Goal: Task Accomplishment & Management: Complete application form

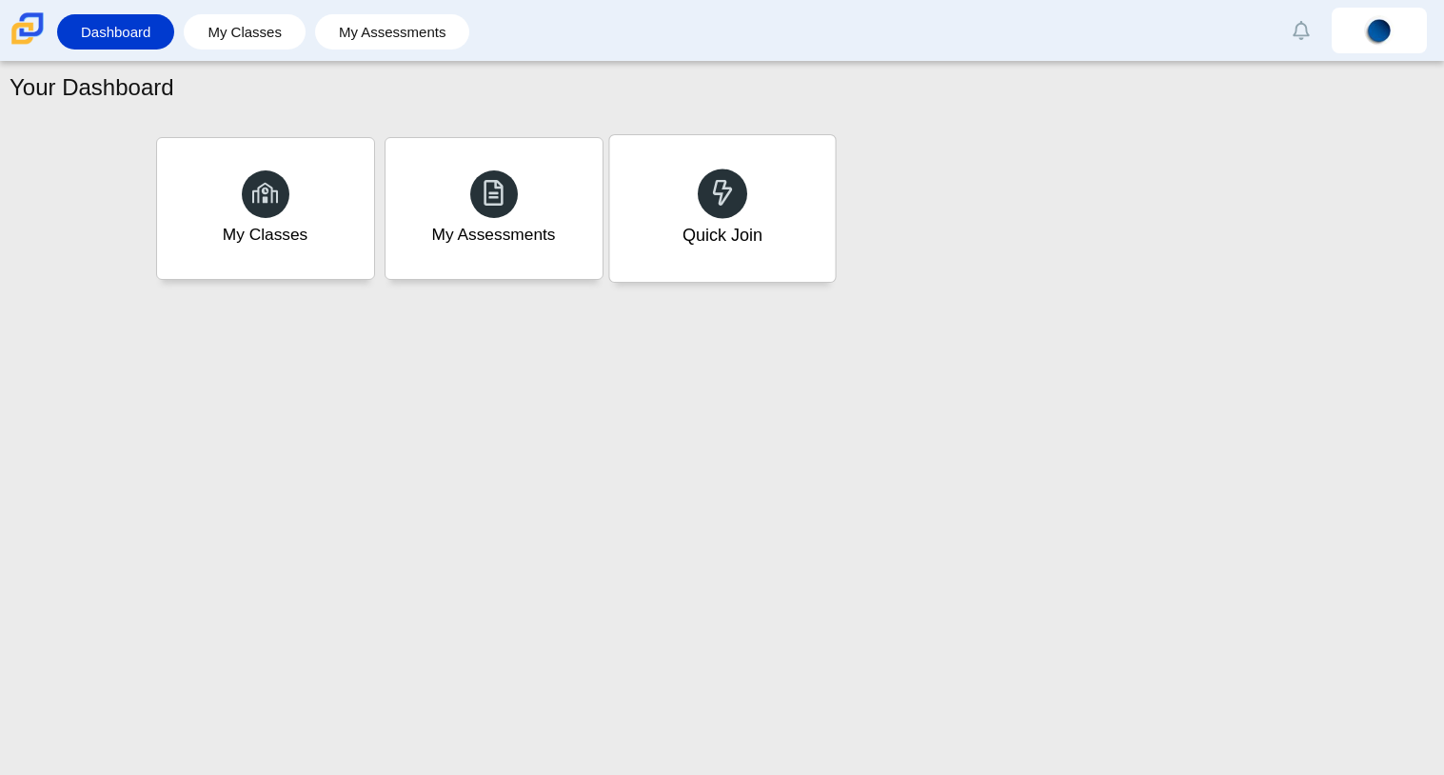
click at [745, 180] on div "Quick Join" at bounding box center [722, 208] width 226 height 147
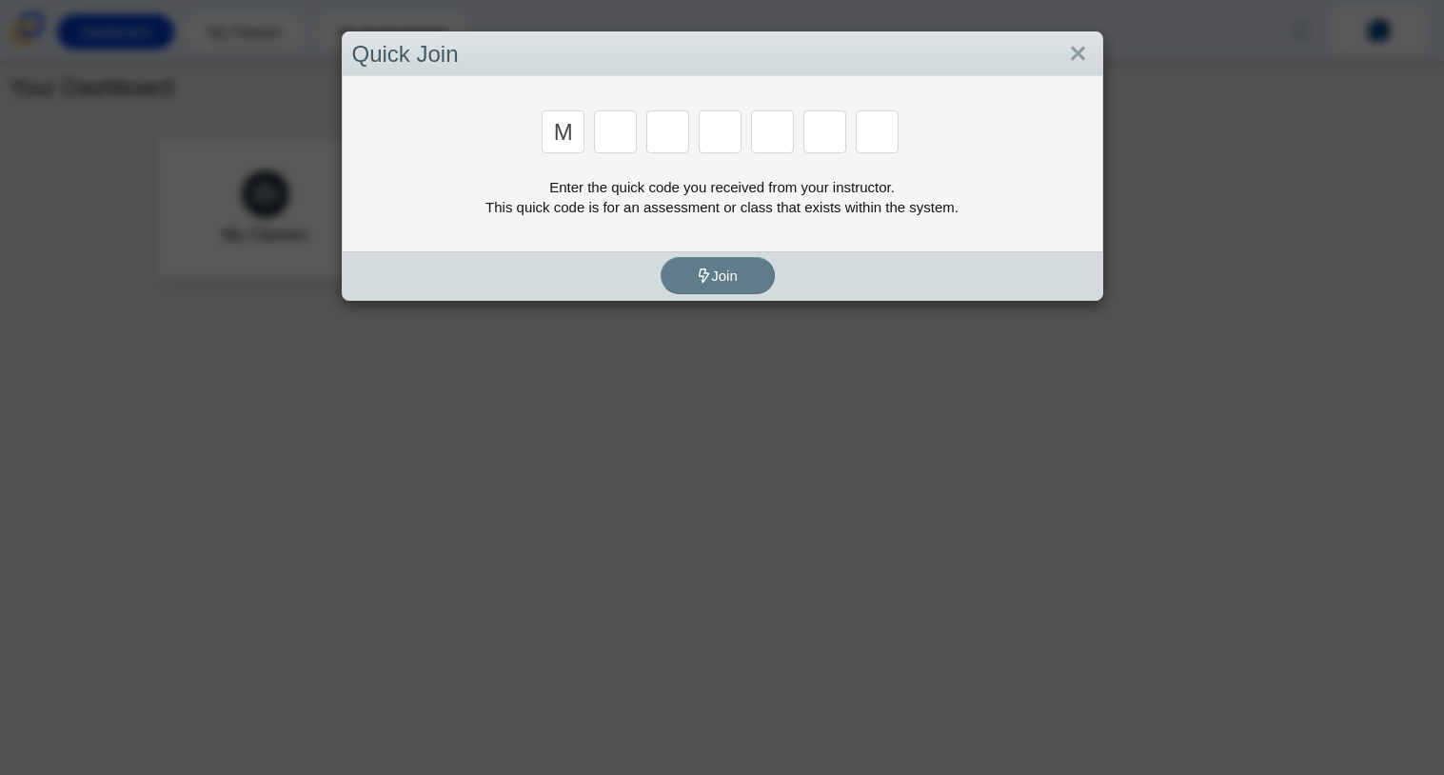
type input "m"
type input "7"
type input "e"
type input "3"
type input "e"
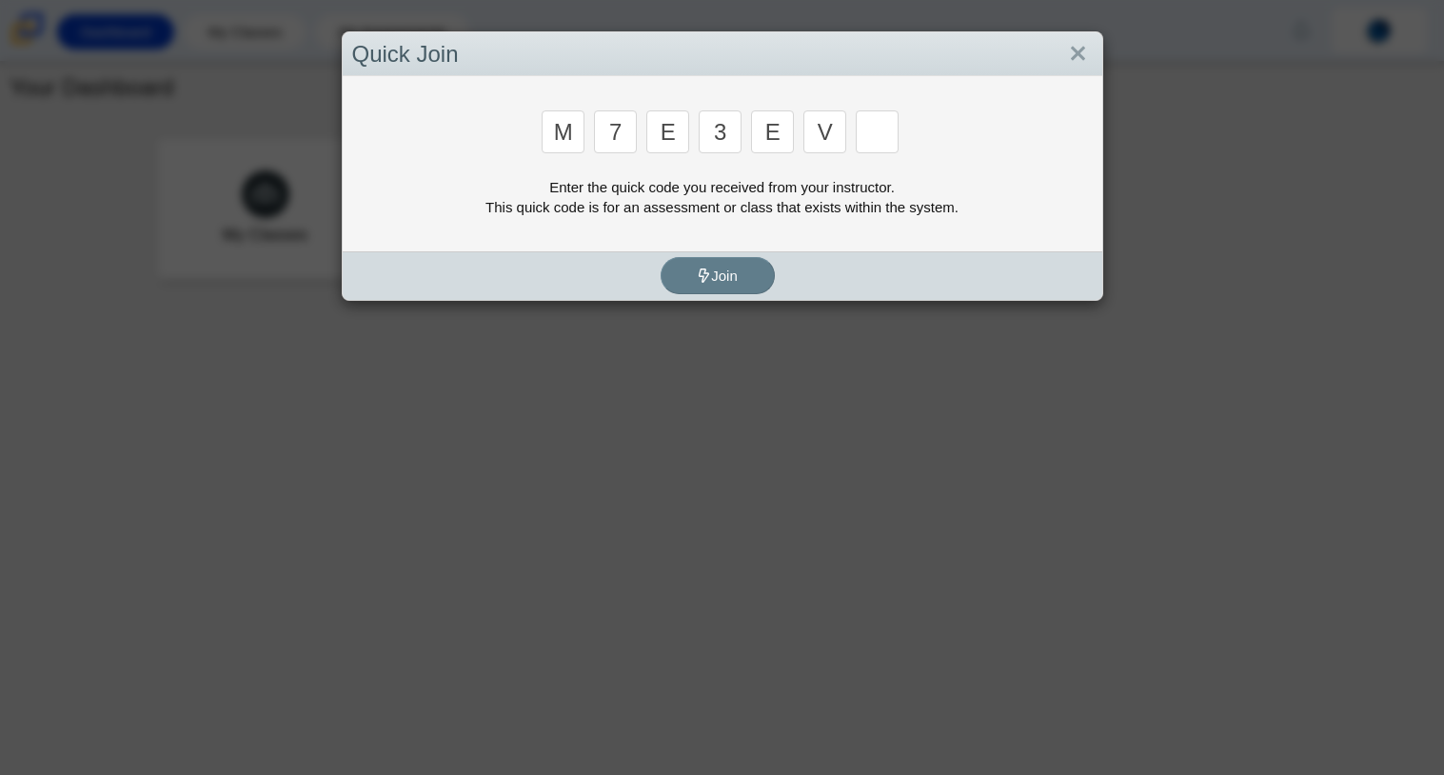
type input "v"
type input "w"
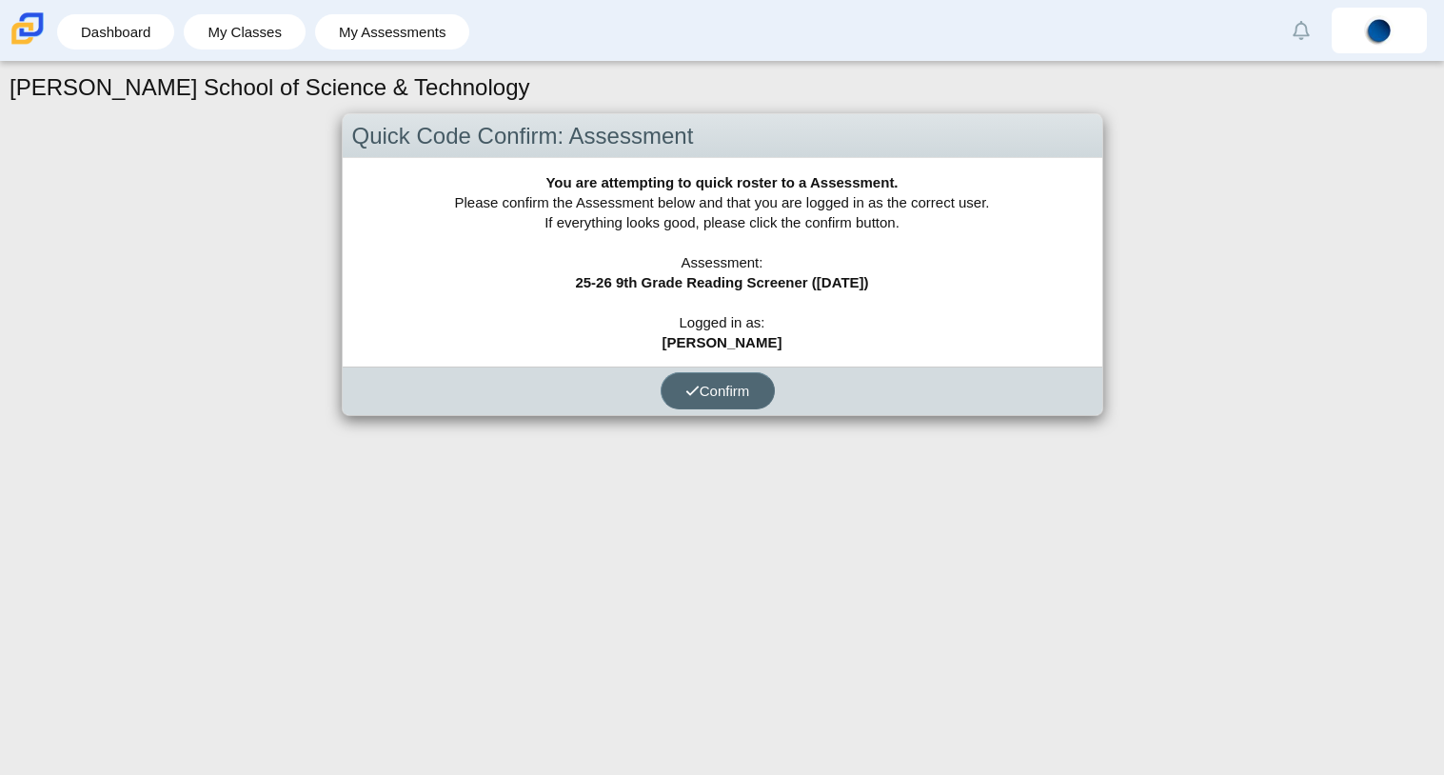
click at [692, 388] on use "submit" at bounding box center [692, 390] width 12 height 10
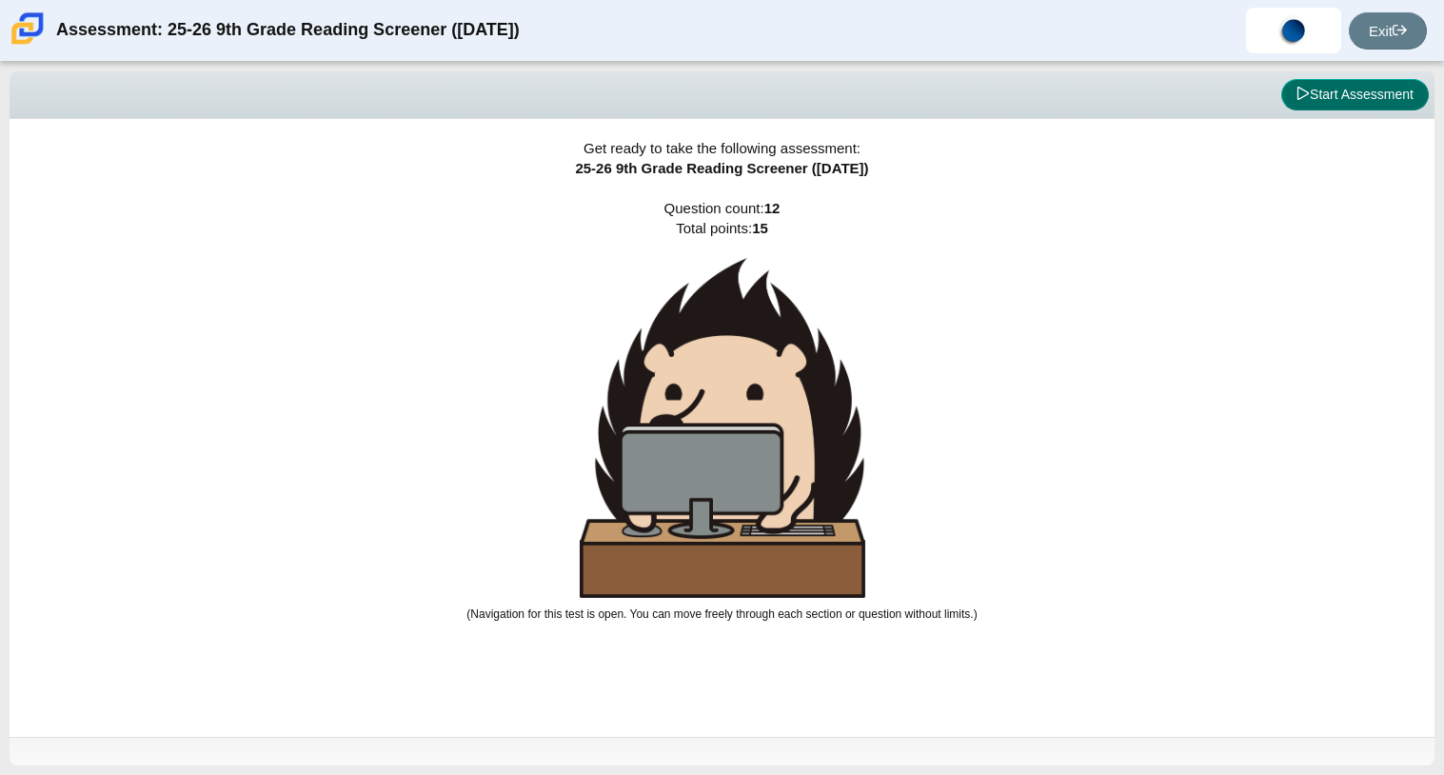
click at [1337, 98] on button "Start Assessment" at bounding box center [1355, 95] width 148 height 32
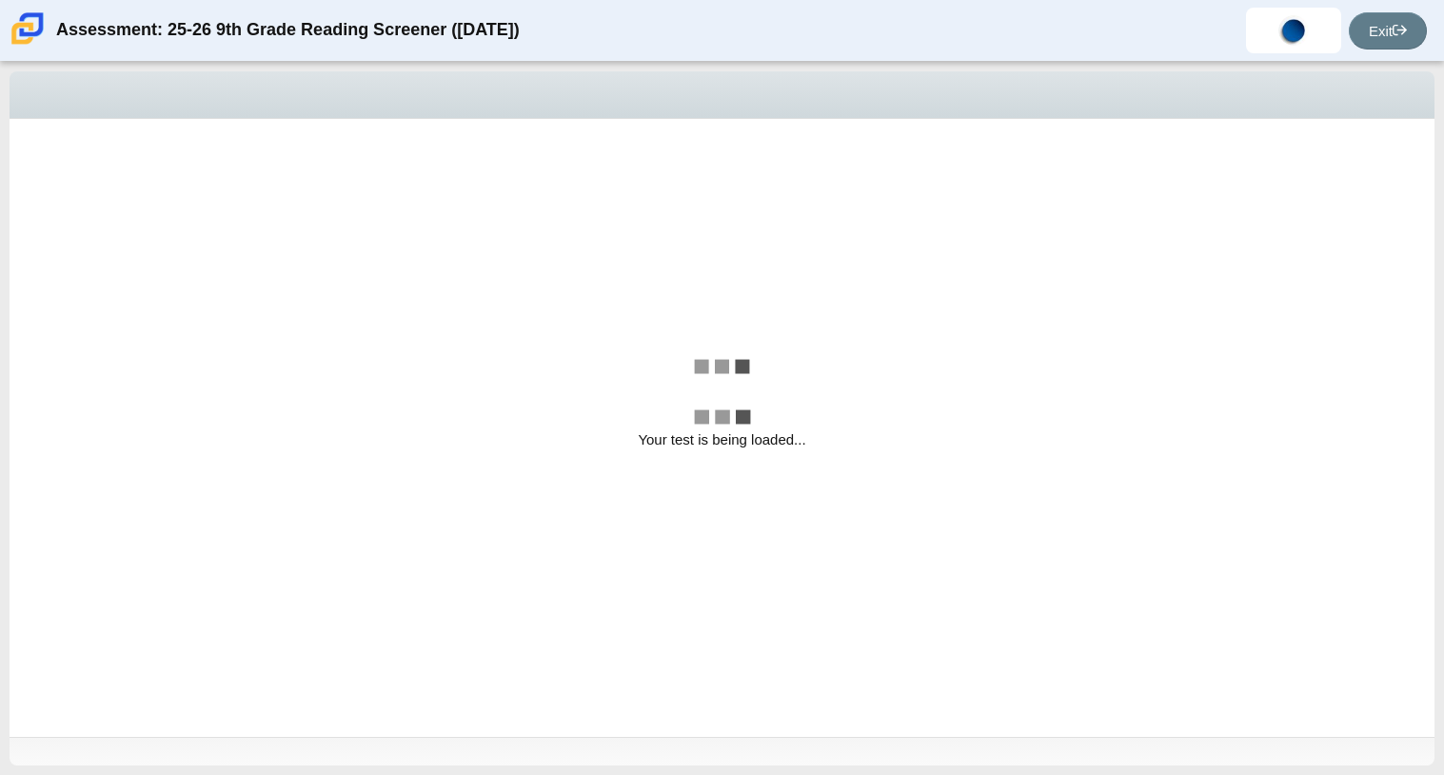
select select "ccc5b315-3c7c-471c-bf90-f22c8299c798"
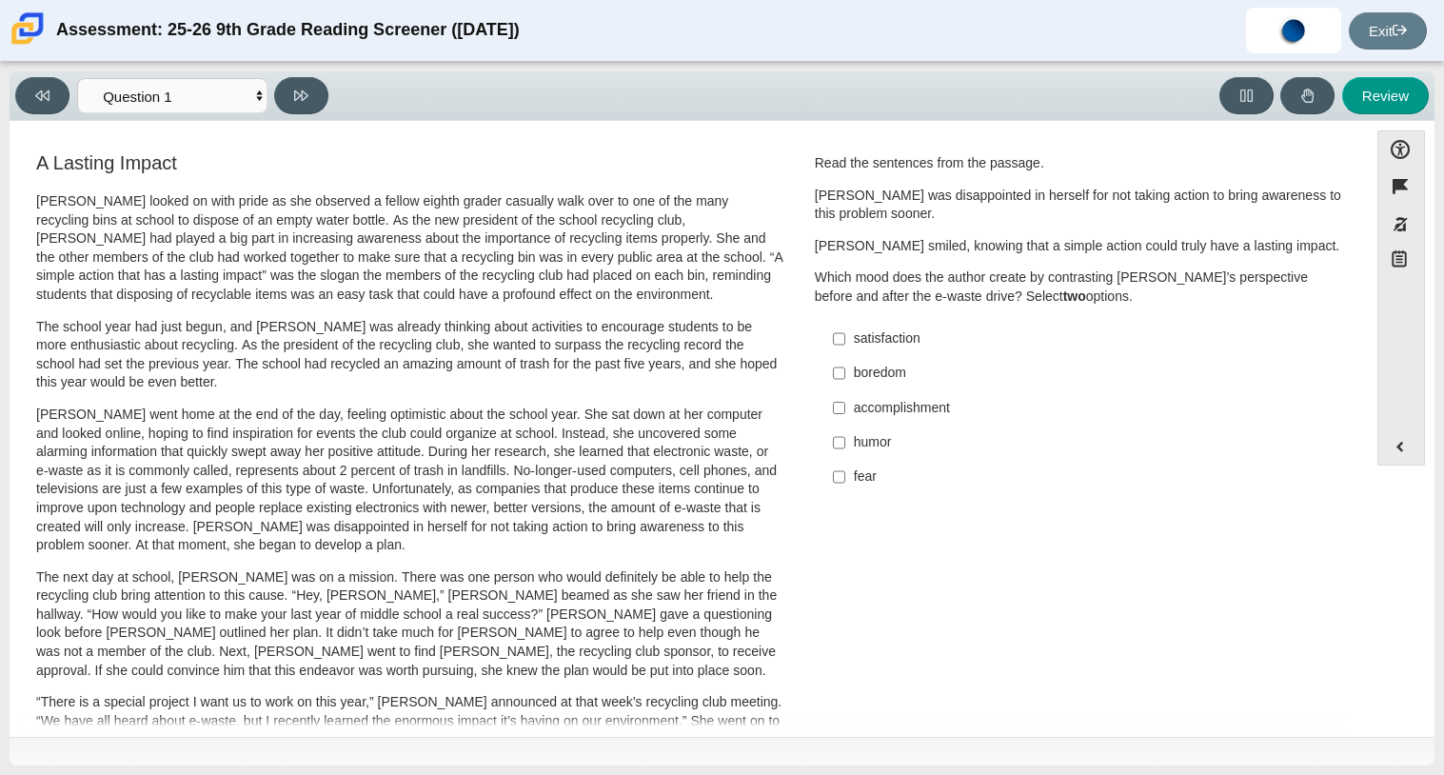
click at [882, 341] on div "satisfaction" at bounding box center [1094, 338] width 481 height 19
click at [845, 341] on input "satisfaction satisfaction" at bounding box center [839, 339] width 12 height 34
checkbox input "true"
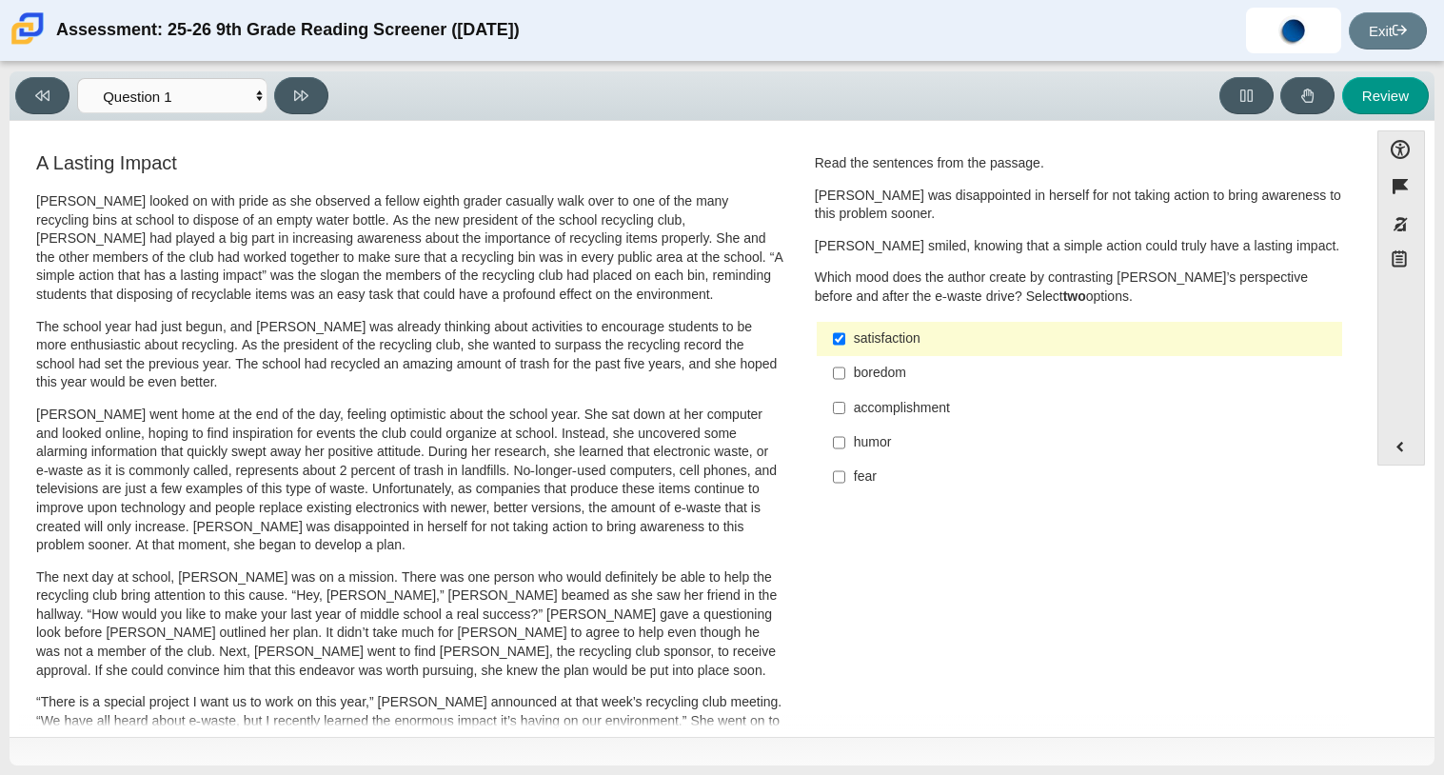
click at [903, 418] on label "accomplishment accomplishment" at bounding box center [1080, 407] width 522 height 34
click at [845, 418] on input "accomplishment accomplishment" at bounding box center [839, 407] width 12 height 34
checkbox input "true"
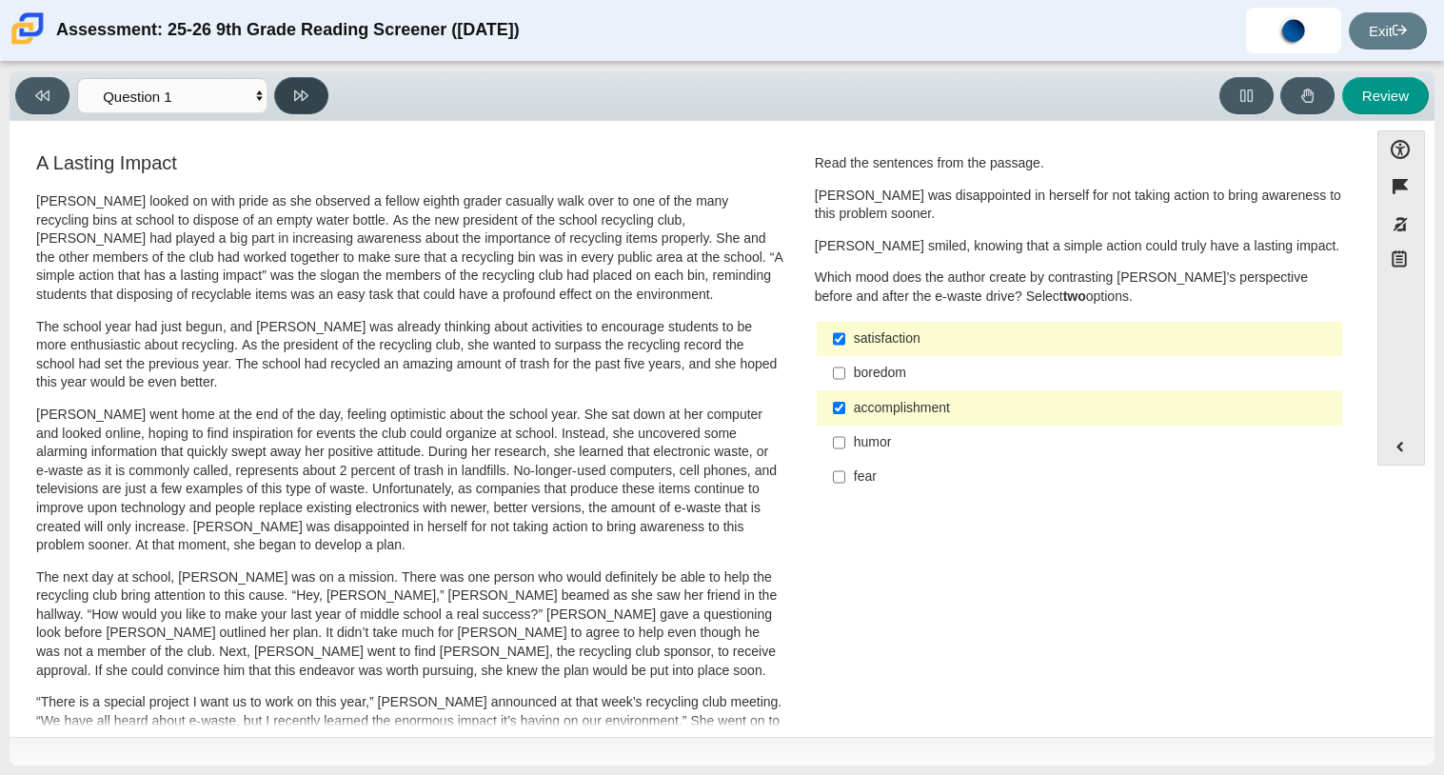
click at [312, 107] on button at bounding box center [301, 95] width 54 height 37
select select "0ff64528-ffd7-428d-b192-babfaadd44e8"
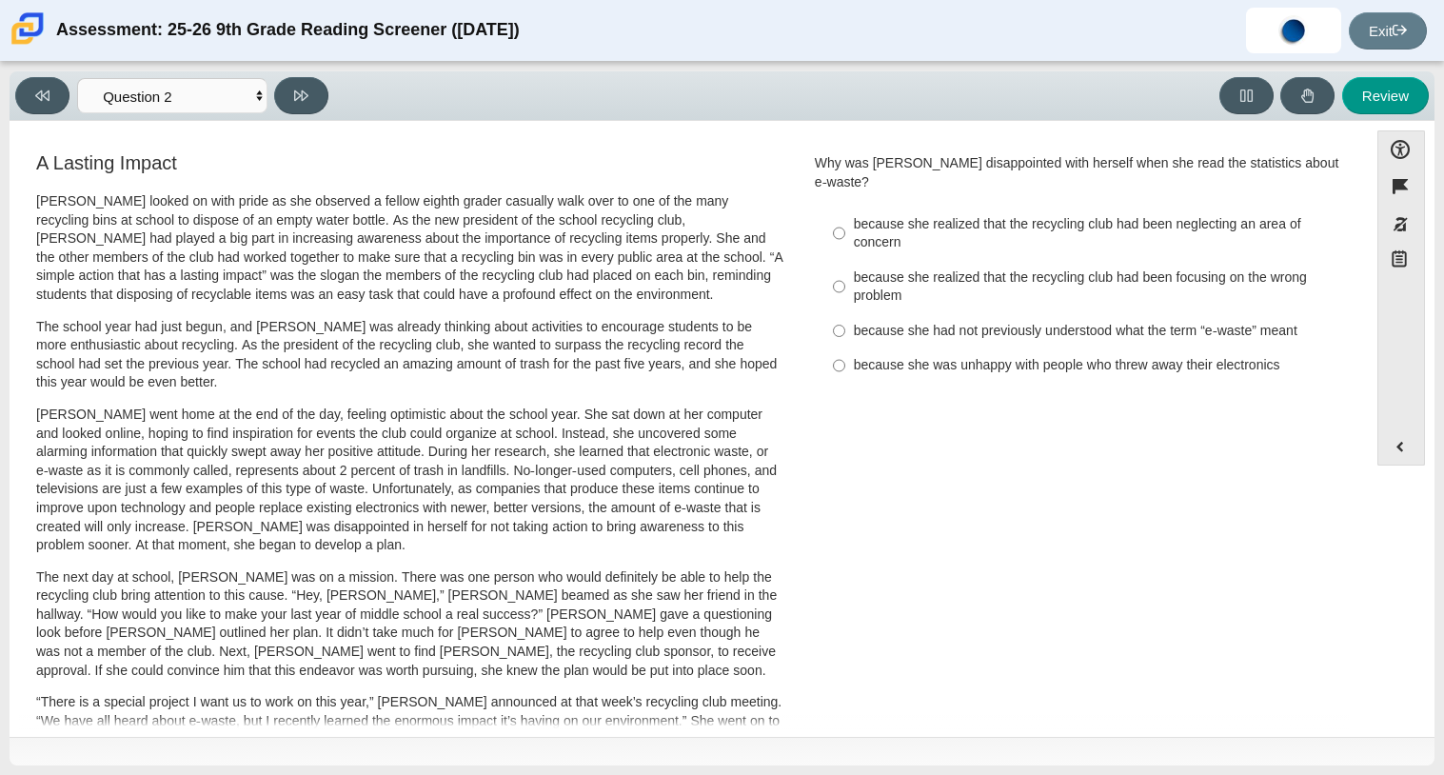
click at [897, 215] on div "because she realized that the recycling club had been neglecting an area of con…" at bounding box center [1094, 233] width 481 height 37
click at [845, 215] on input "because she realized that the recycling club had been neglecting an area of con…" at bounding box center [839, 233] width 12 height 53
radio input "true"
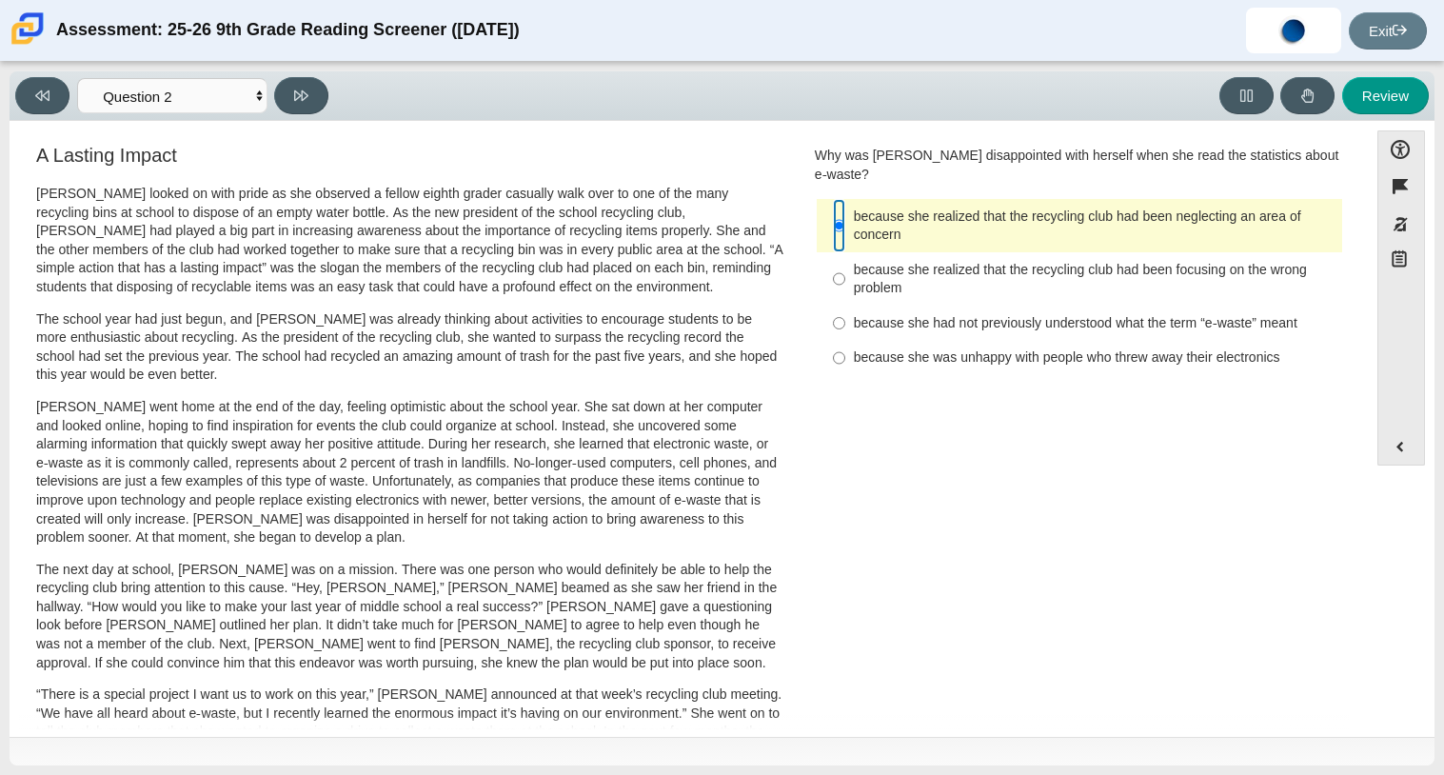
scroll to position [7, 0]
click at [299, 89] on icon at bounding box center [301, 96] width 14 height 14
select select "7ce3d843-6974-4858-901c-1ff39630e843"
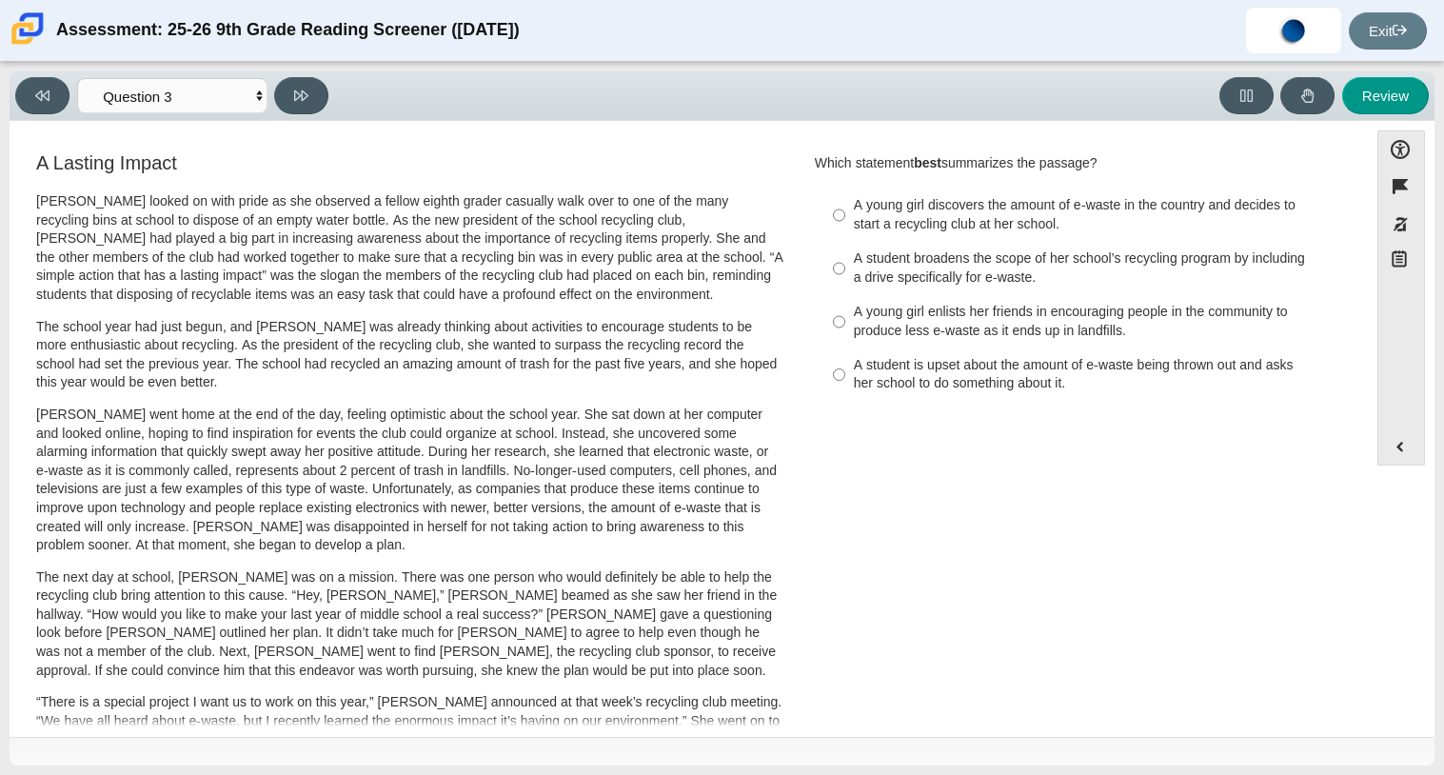
click at [1051, 319] on div "A young girl enlists her friends in encouraging people in the community to prod…" at bounding box center [1094, 321] width 481 height 37
click at [845, 319] on input "A young girl enlists her friends in encouraging people in the community to prod…" at bounding box center [839, 321] width 12 height 53
radio input "true"
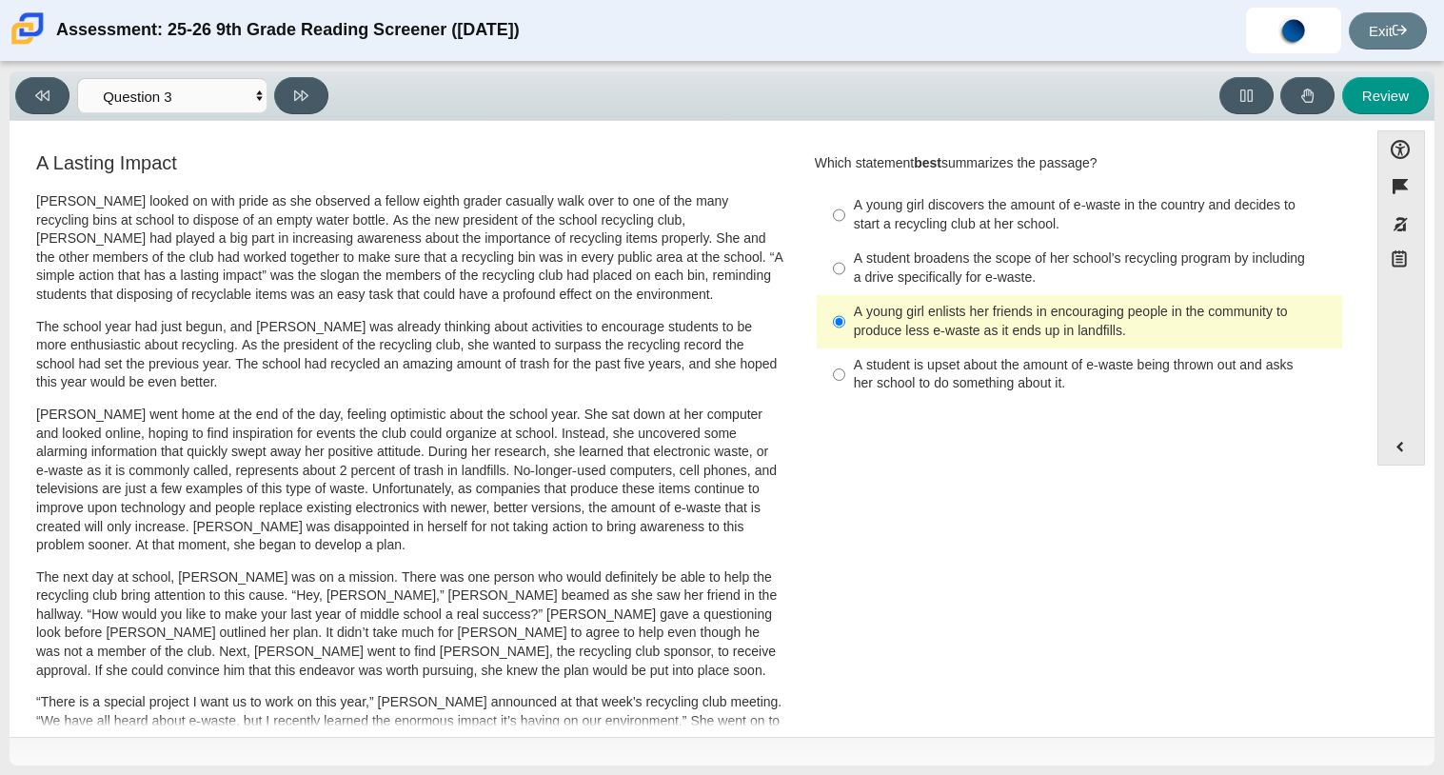
click at [1047, 279] on div "A student broadens the scope of her school’s recycling program by including a d…" at bounding box center [1094, 267] width 481 height 37
click at [845, 279] on input "A student broadens the scope of her school’s recycling program by including a d…" at bounding box center [839, 268] width 12 height 53
radio input "true"
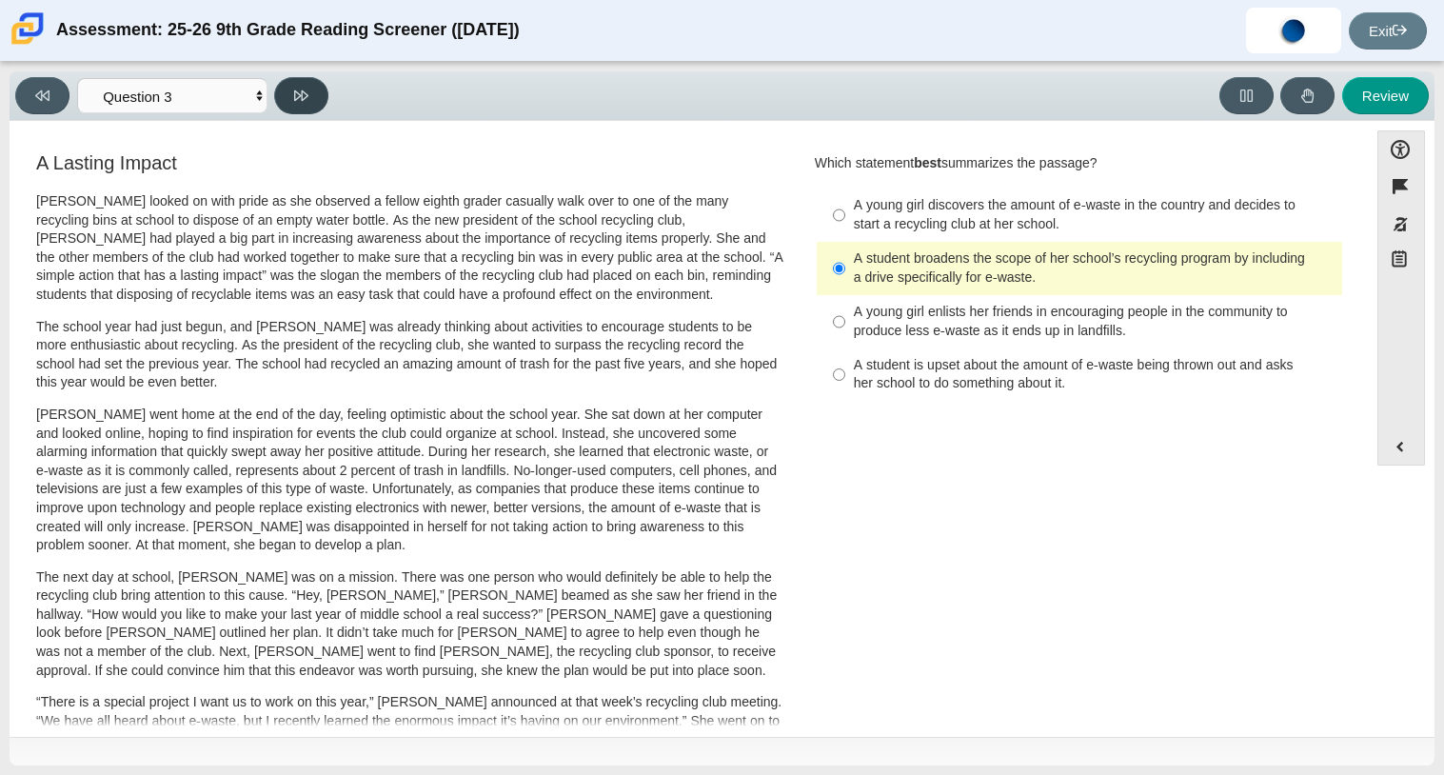
click at [287, 89] on button at bounding box center [301, 95] width 54 height 37
select select "ca9ea0f1-49c5-4bd1-83b0-472c18652b42"
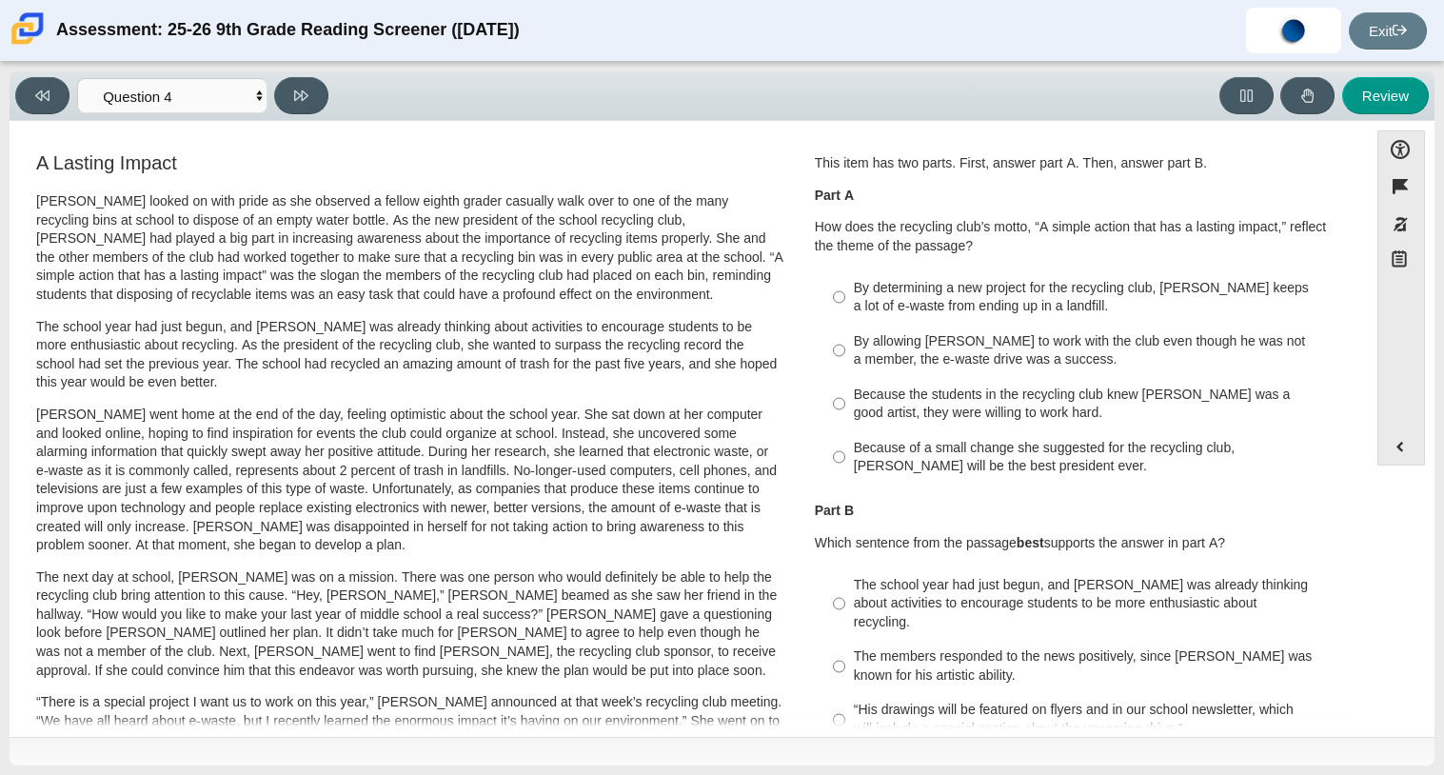
click at [933, 409] on div "Because the students in the recycling club knew [PERSON_NAME] was a good artist…" at bounding box center [1094, 403] width 481 height 37
click at [845, 409] on input "Because the students in the recycling club knew [PERSON_NAME] was a good artist…" at bounding box center [839, 403] width 12 height 53
radio input "true"
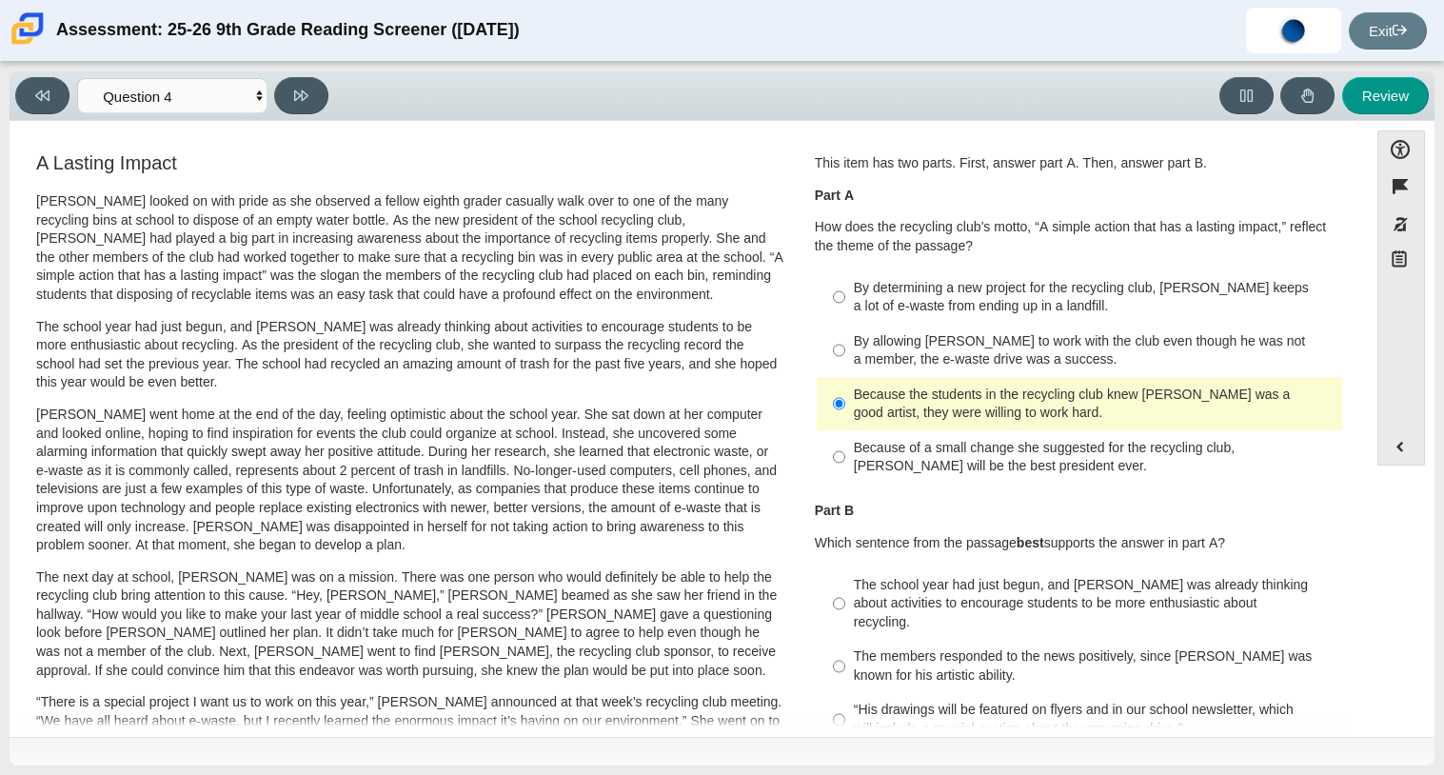
click at [1040, 290] on div "By determining a new project for the recycling club, [PERSON_NAME] keeps a lot …" at bounding box center [1094, 297] width 481 height 37
click at [845, 290] on input "By determining a new project for the recycling club, [PERSON_NAME] keeps a lot …" at bounding box center [839, 296] width 12 height 53
radio input "true"
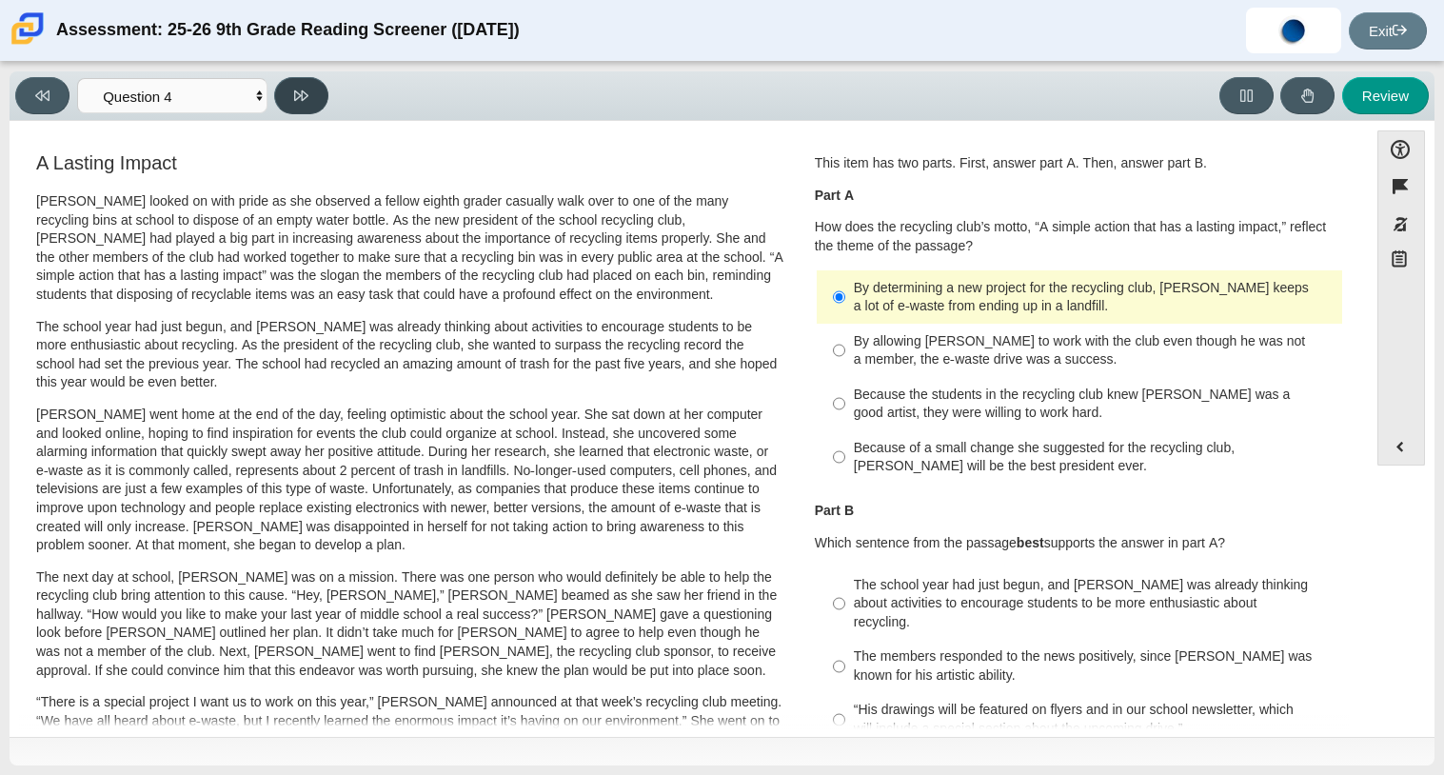
click at [308, 83] on button at bounding box center [301, 95] width 54 height 37
select select "e41f1a79-e29f-4095-8030-a53364015bed"
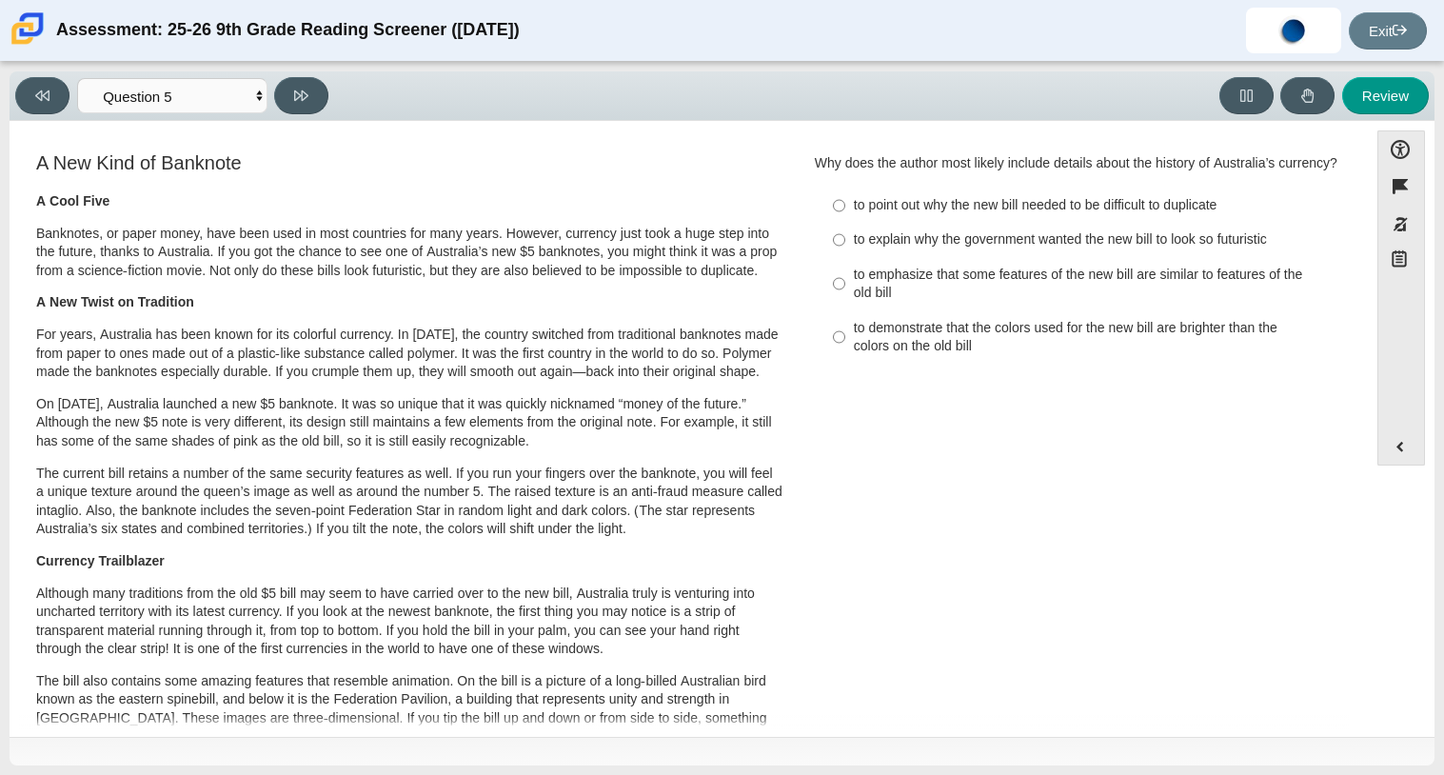
scroll to position [1, 0]
click at [854, 301] on div "to emphasize that some features of the new bill are similar to features of the …" at bounding box center [1094, 283] width 481 height 37
click at [845, 301] on input "to emphasize that some features of the new bill are similar to features of the …" at bounding box center [839, 282] width 12 height 53
radio input "true"
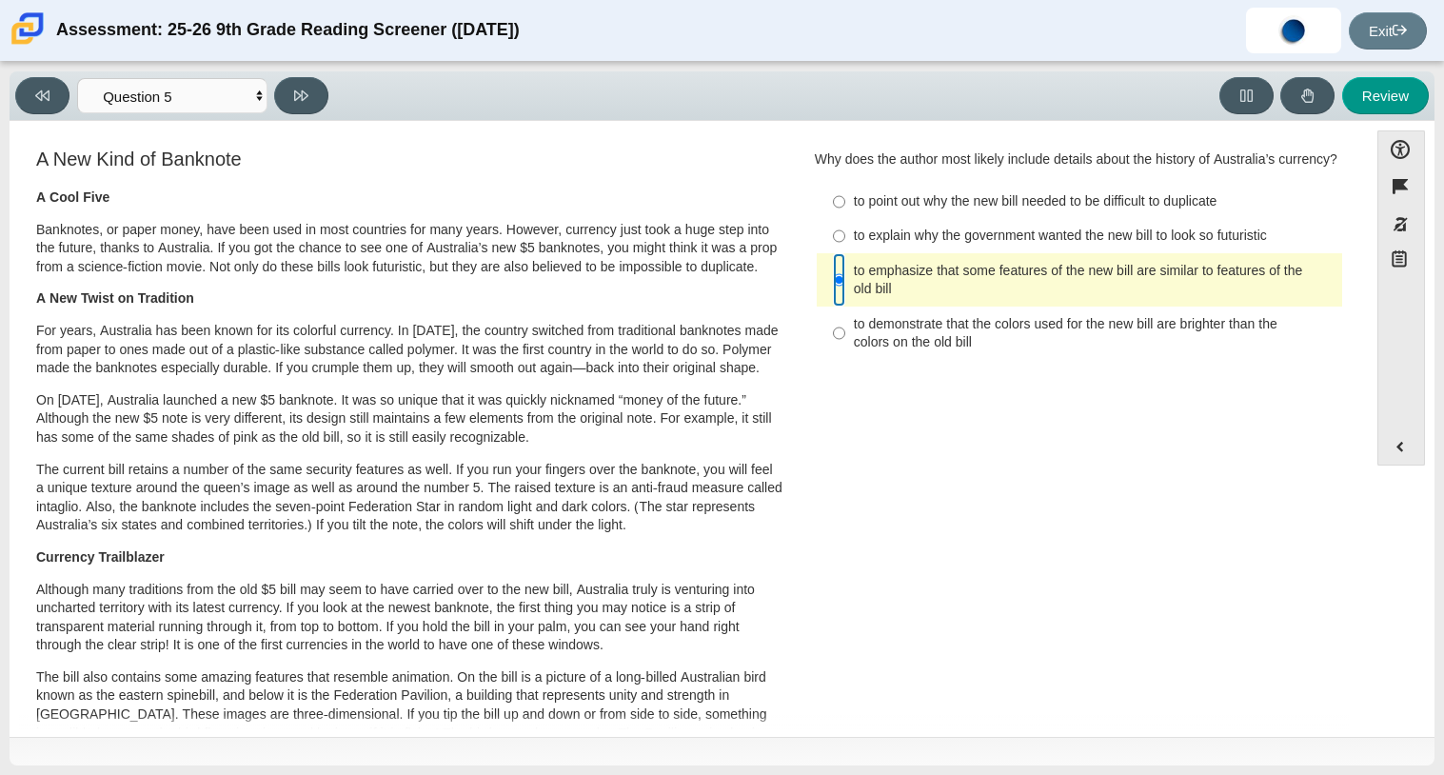
scroll to position [3, 0]
click at [307, 77] on button at bounding box center [301, 95] width 54 height 37
select select "69146e31-7b3d-4a3e-9ce6-f30c24342ae0"
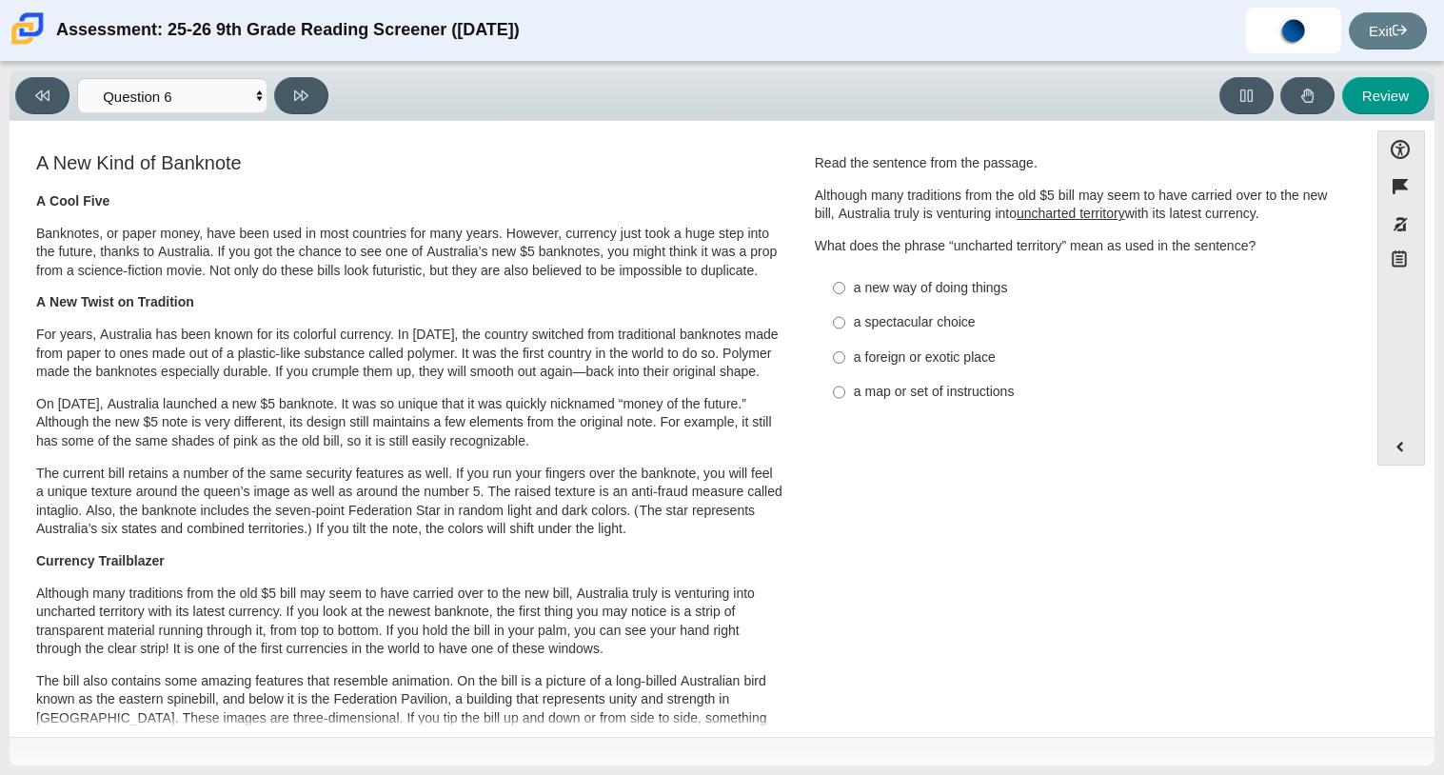
click at [933, 296] on div "a new way of doing things" at bounding box center [1094, 288] width 481 height 19
click at [845, 296] on input "a new way of doing things a new way of doing things" at bounding box center [839, 287] width 12 height 34
radio input "true"
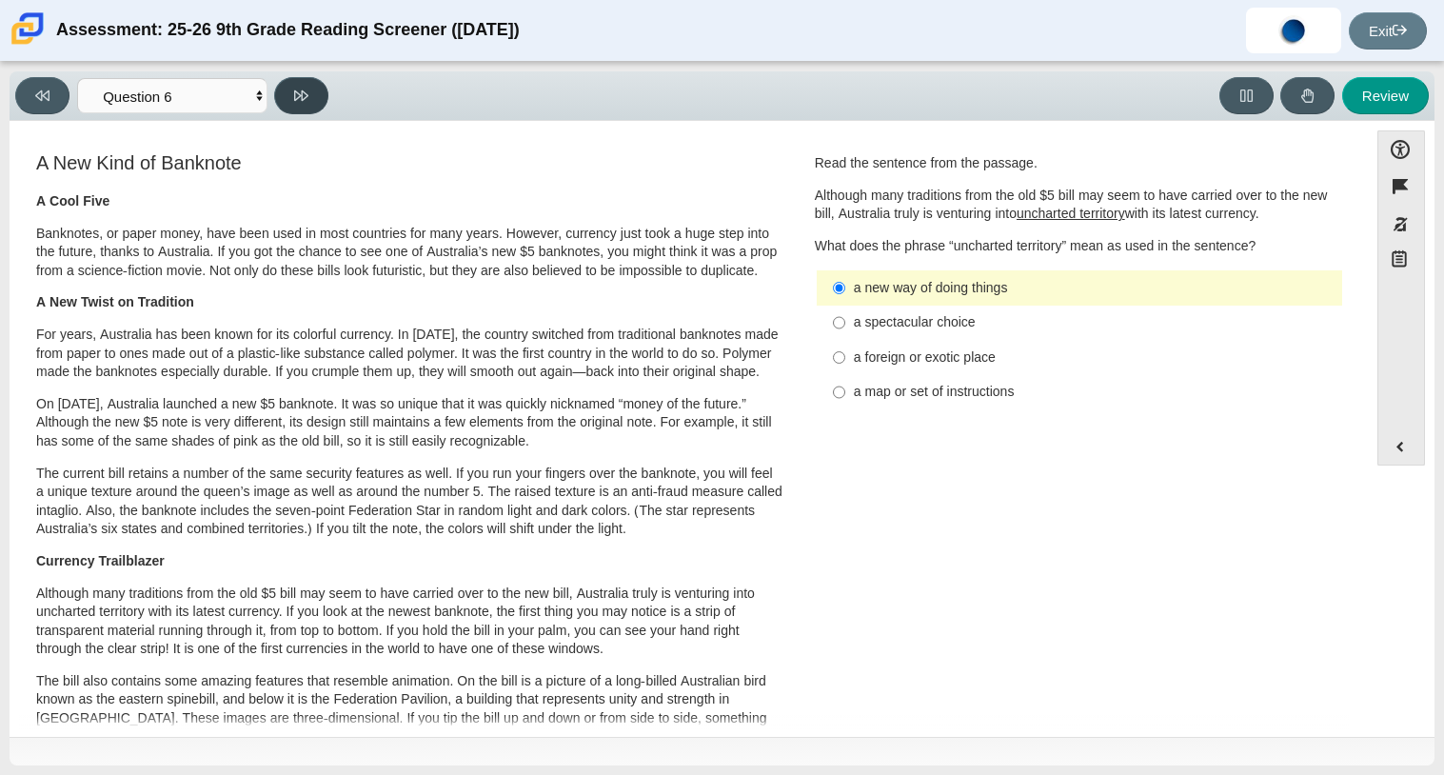
click at [317, 95] on button at bounding box center [301, 95] width 54 height 37
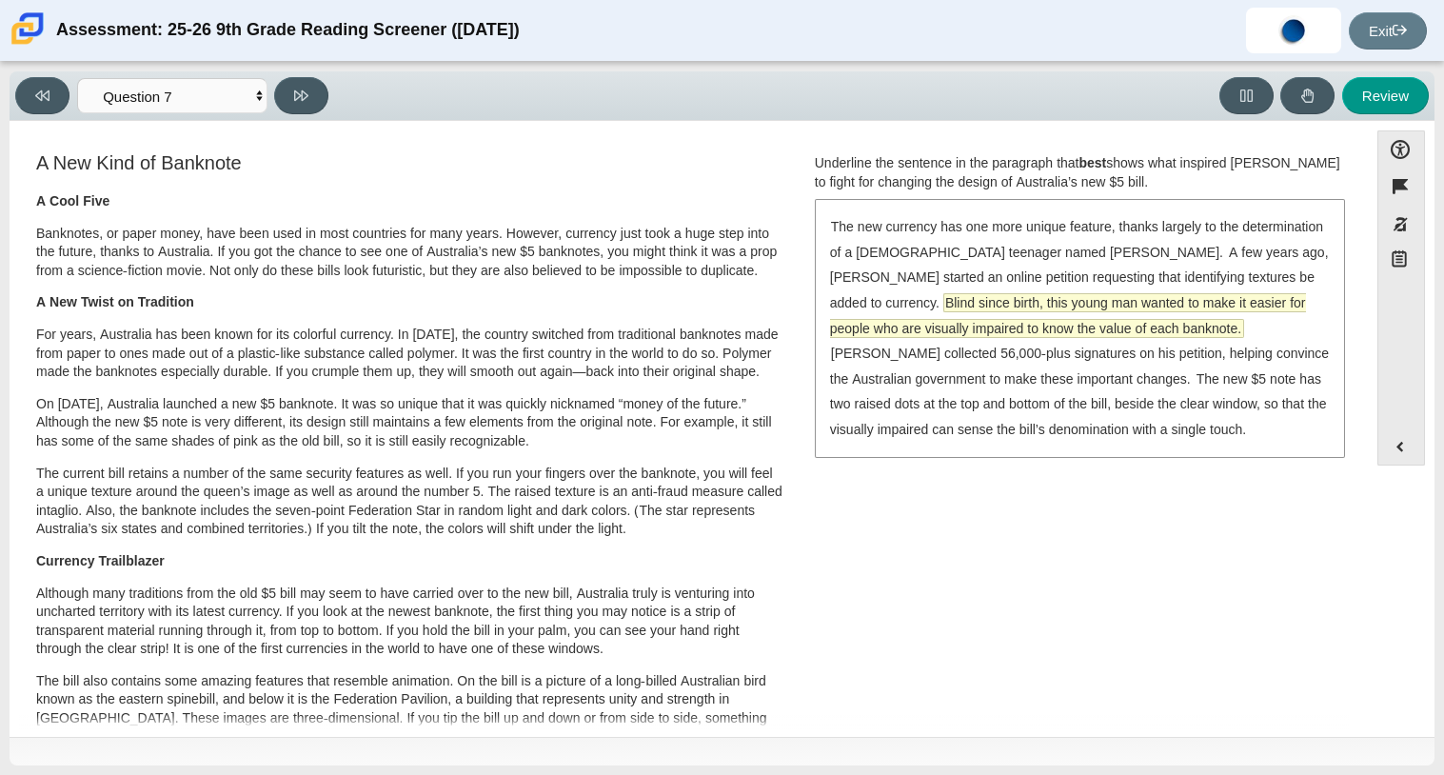
click at [1031, 300] on span "Blind since birth, this young man wanted to make it easier for people who are v…" at bounding box center [1068, 315] width 476 height 43
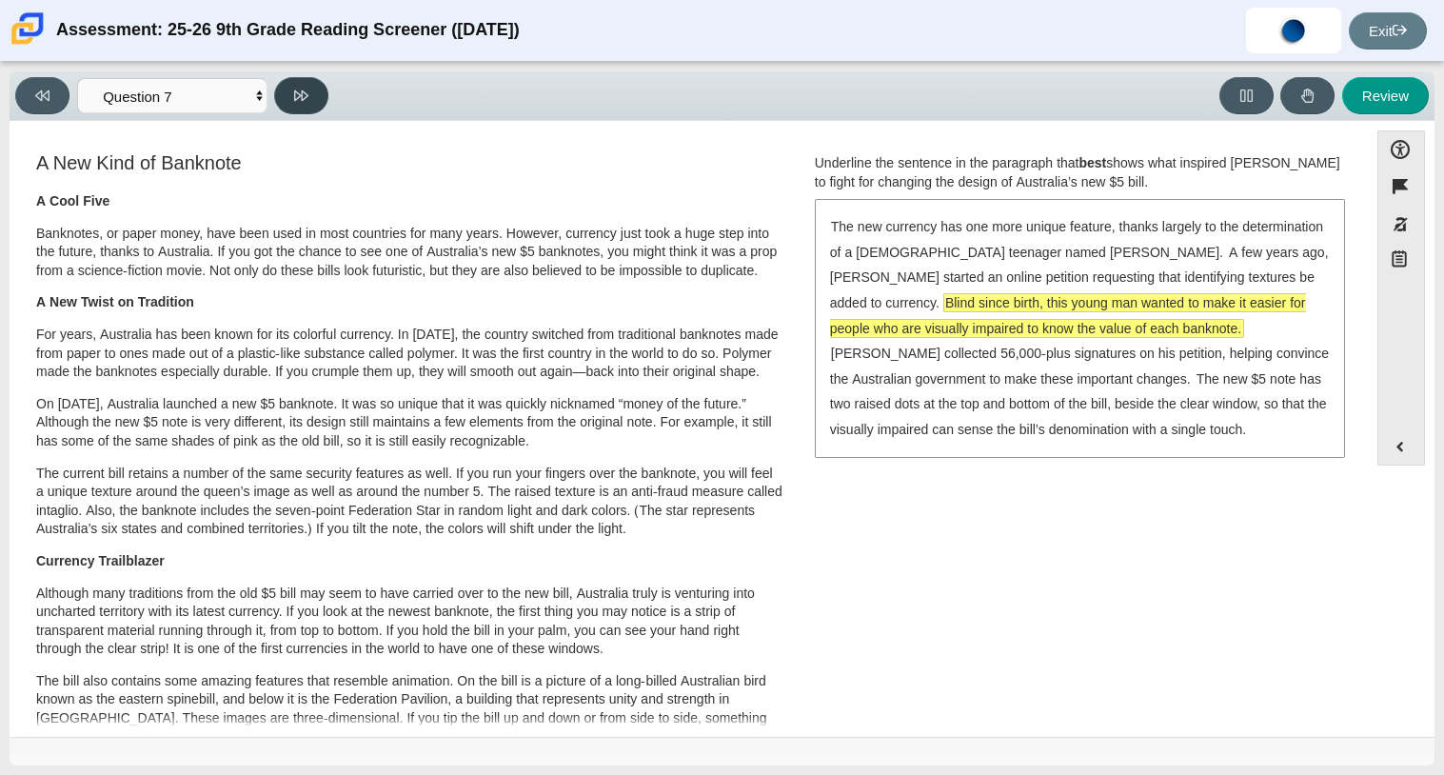
click at [319, 94] on button at bounding box center [301, 95] width 54 height 37
select select "ea8338c2-a6a3-418e-a305-2b963b54a290"
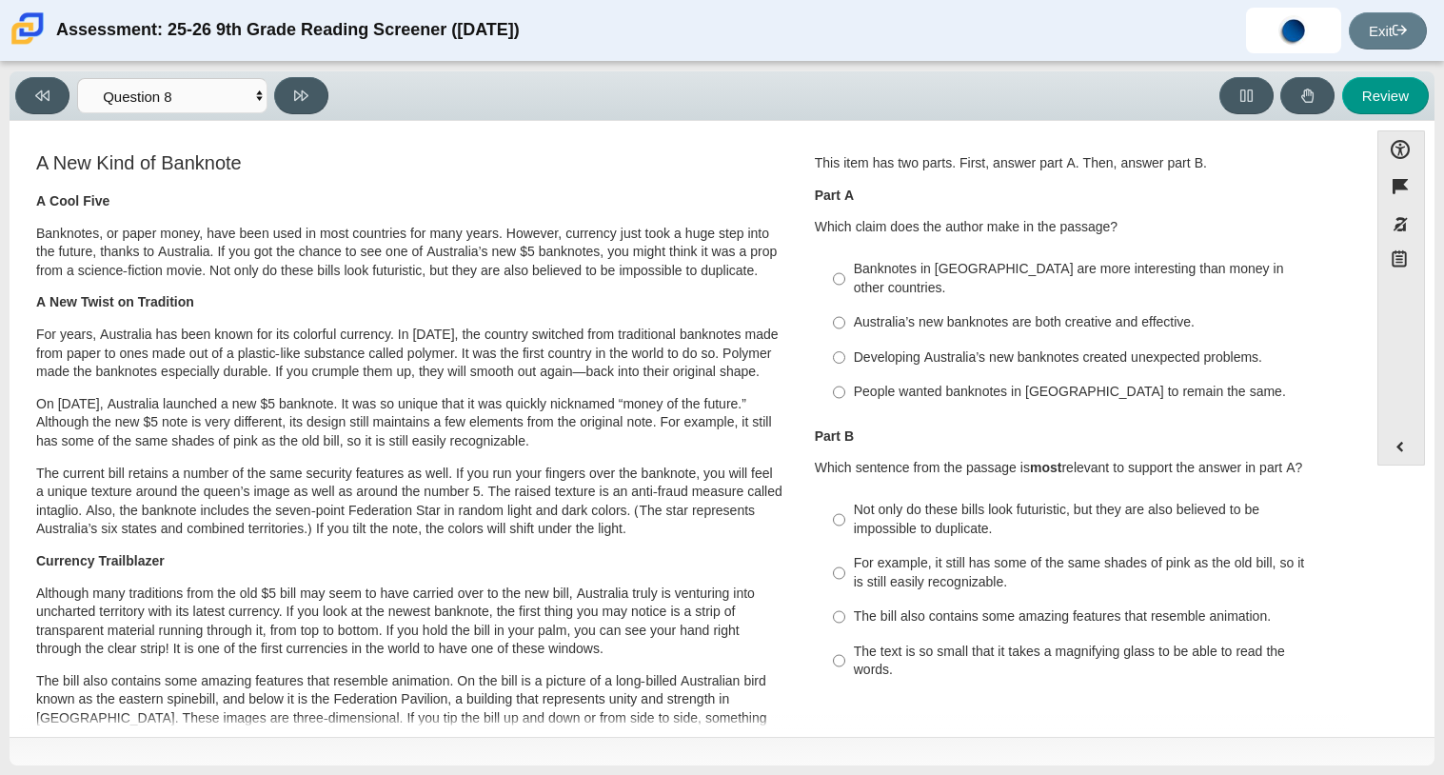
click at [899, 313] on div "Australia’s new banknotes are both creative and effective." at bounding box center [1094, 322] width 481 height 19
click at [845, 310] on input "Australia’s new banknotes are both creative and effective. Australia’s new bank…" at bounding box center [839, 323] width 12 height 34
radio input "true"
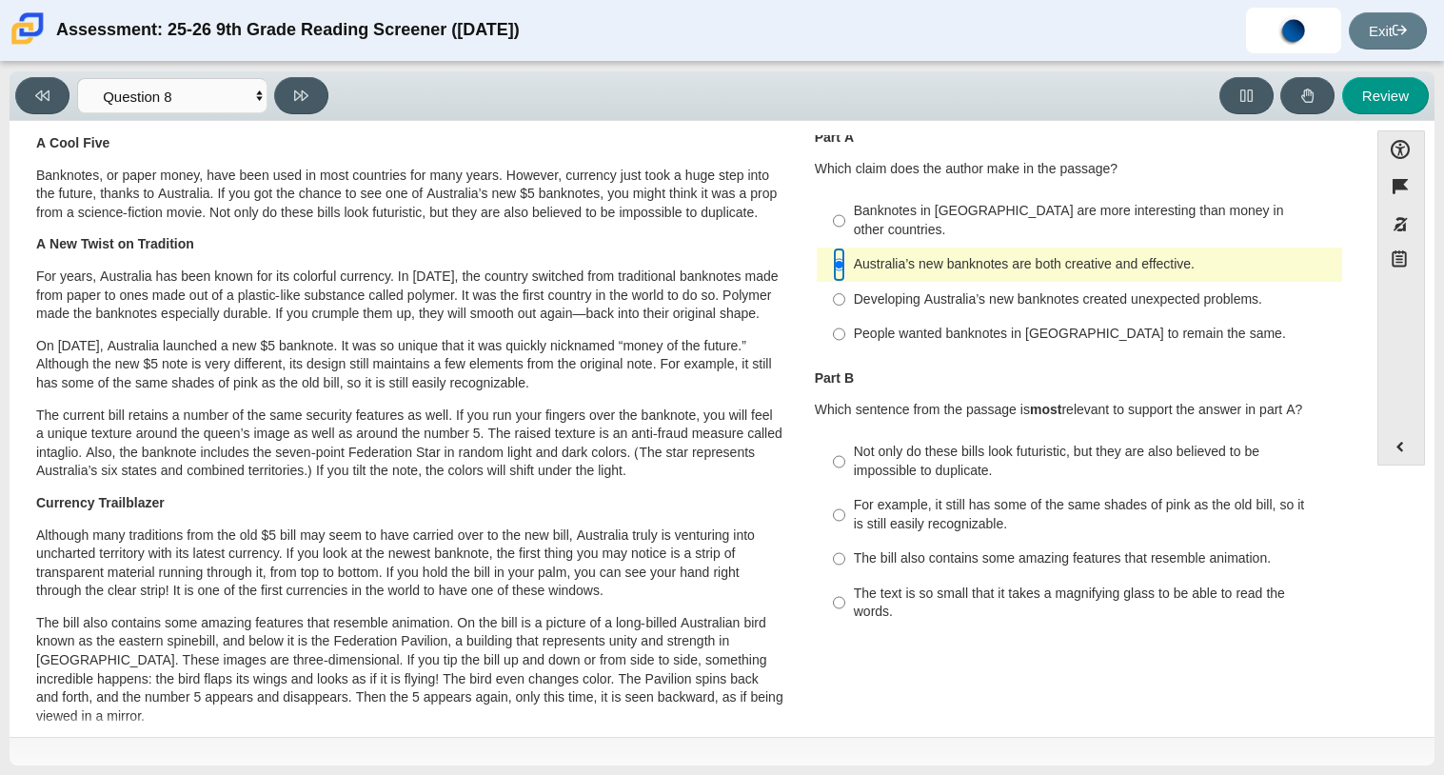
scroll to position [59, 0]
click at [933, 455] on div "Not only do these bills look futuristic, but they are also believed to be impos…" at bounding box center [1094, 460] width 481 height 37
click at [845, 455] on input "Not only do these bills look futuristic, but they are also believed to be impos…" at bounding box center [839, 460] width 12 height 53
radio input "true"
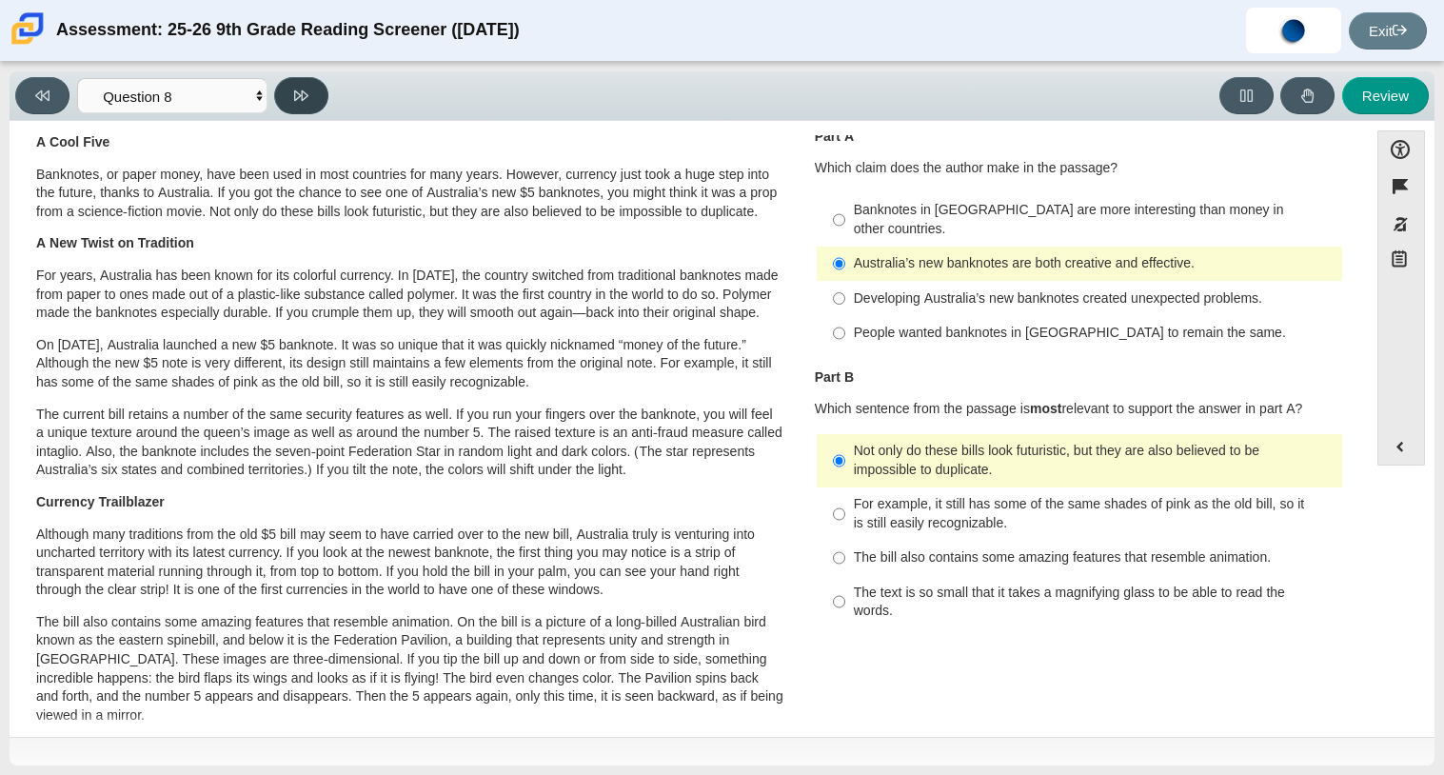
click at [324, 97] on button at bounding box center [301, 95] width 54 height 37
select select "89f058d6-b15c-4ef5-a4b3-fdaffb8868b6"
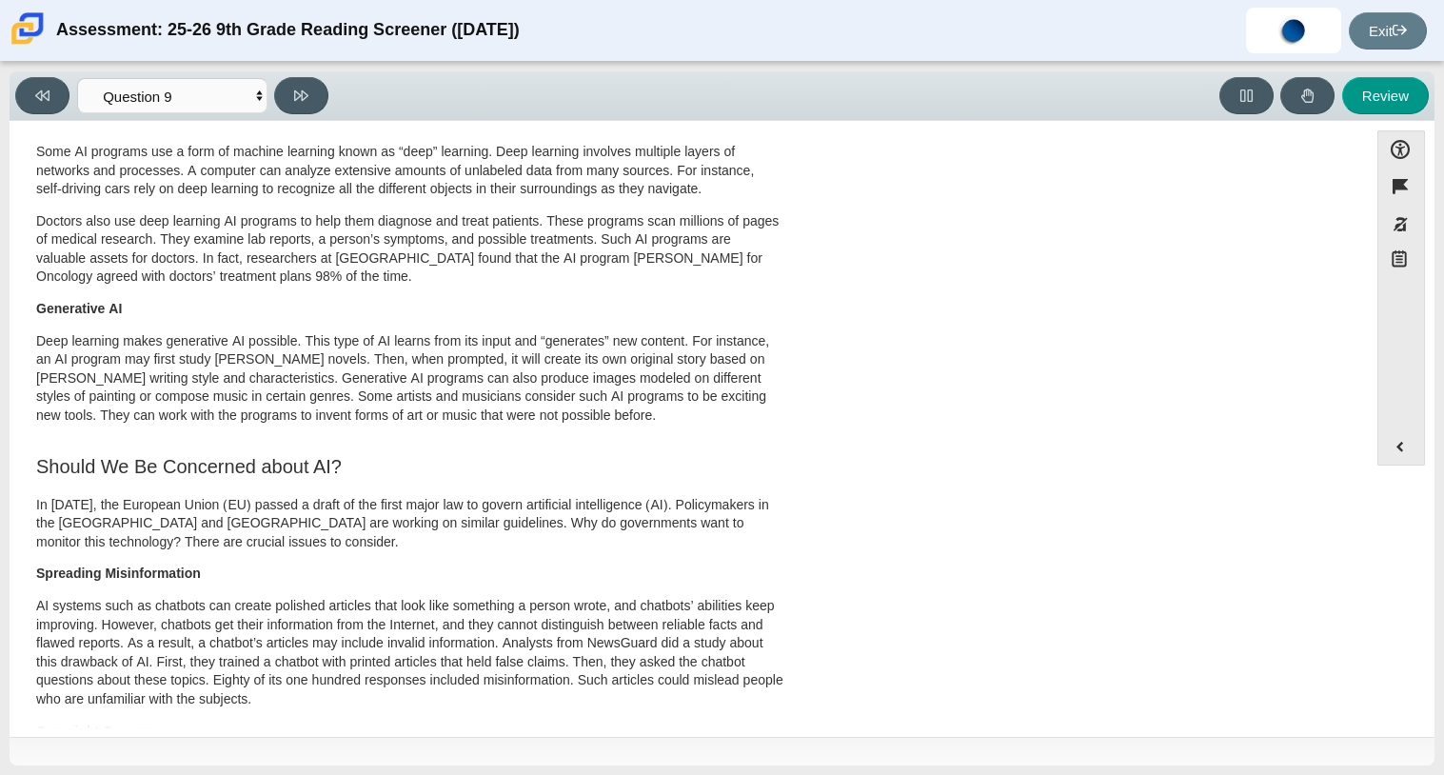
scroll to position [0, 0]
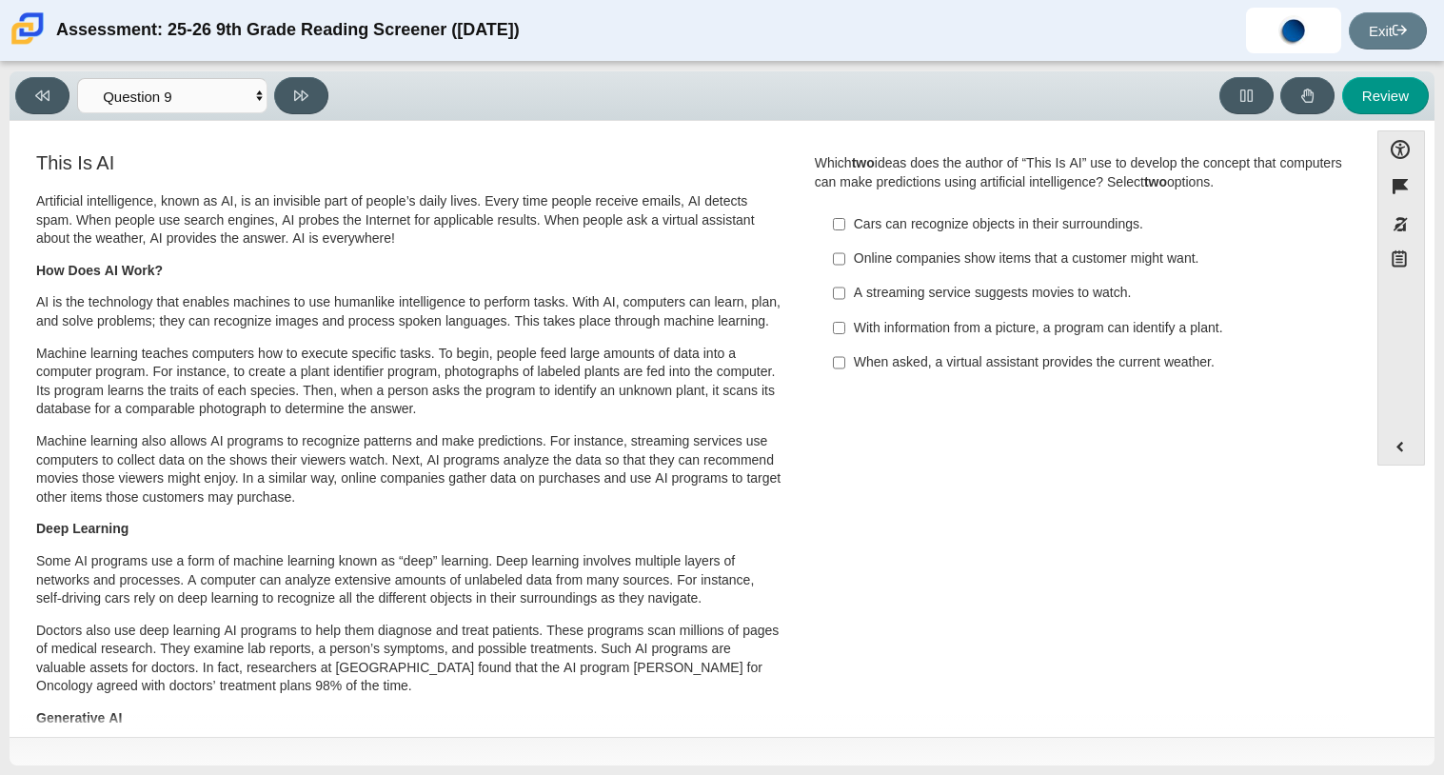
click at [952, 329] on div "With information from a picture, a program can identify a plant." at bounding box center [1094, 328] width 481 height 19
click at [845, 329] on input "With information from a picture, a program can identify a plant. With informati…" at bounding box center [839, 327] width 12 height 34
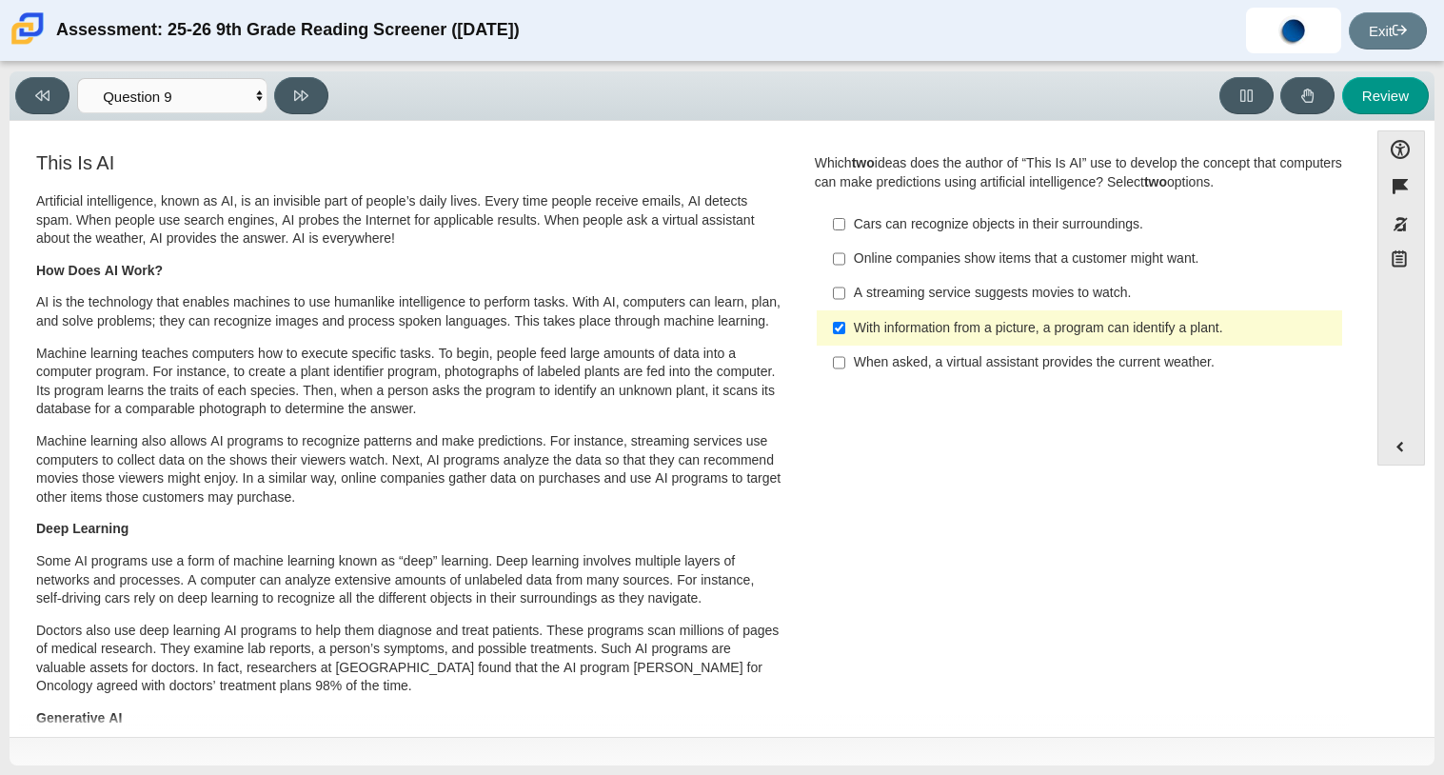
click at [952, 329] on div "With information from a picture, a program can identify a plant." at bounding box center [1094, 328] width 481 height 19
click at [845, 329] on input "With information from a picture, a program can identify a plant. With informati…" at bounding box center [839, 327] width 12 height 34
checkbox input "false"
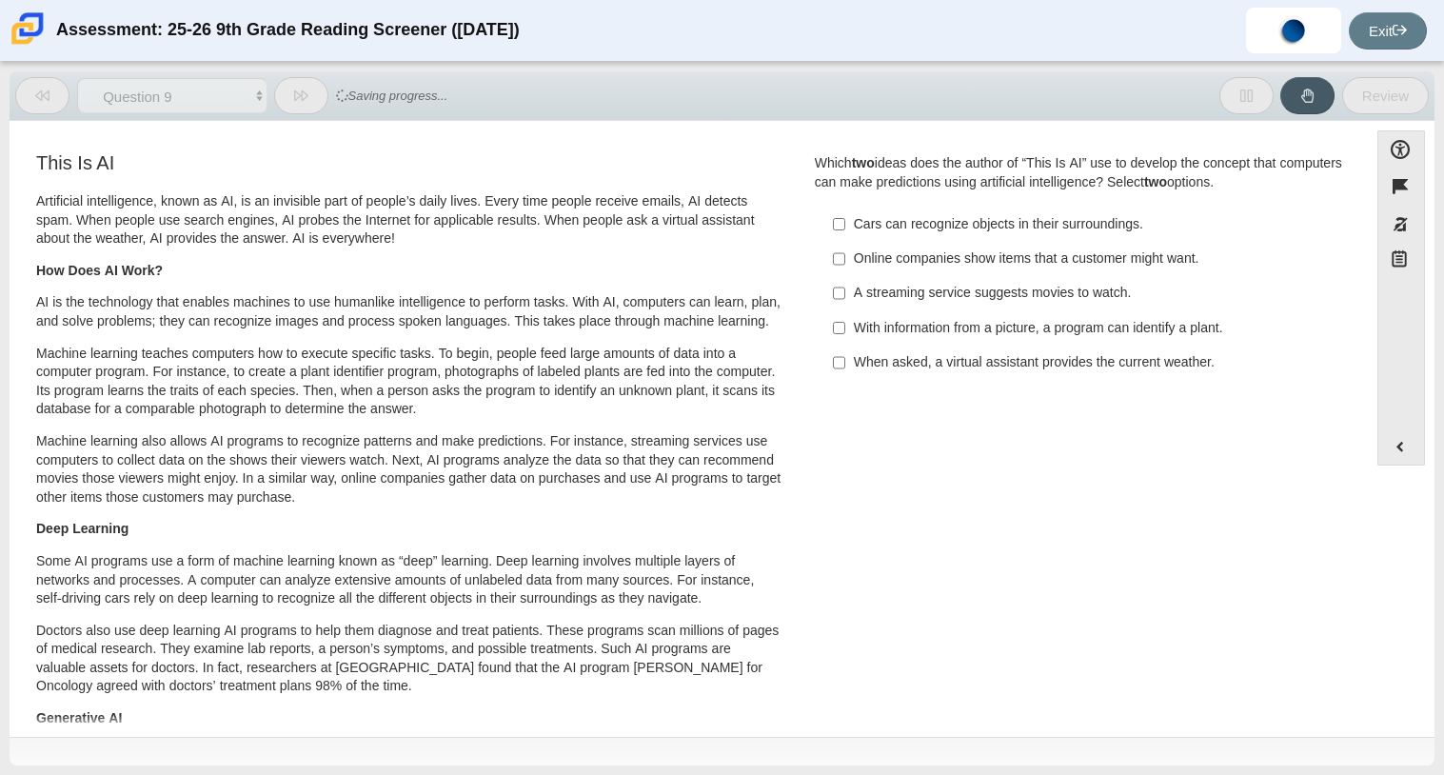
click at [956, 291] on div "A streaming service suggests movies to watch." at bounding box center [1094, 293] width 481 height 19
click at [845, 291] on input "A streaming service suggests movies to watch. A streaming service suggests movi…" at bounding box center [839, 293] width 12 height 34
checkbox input "true"
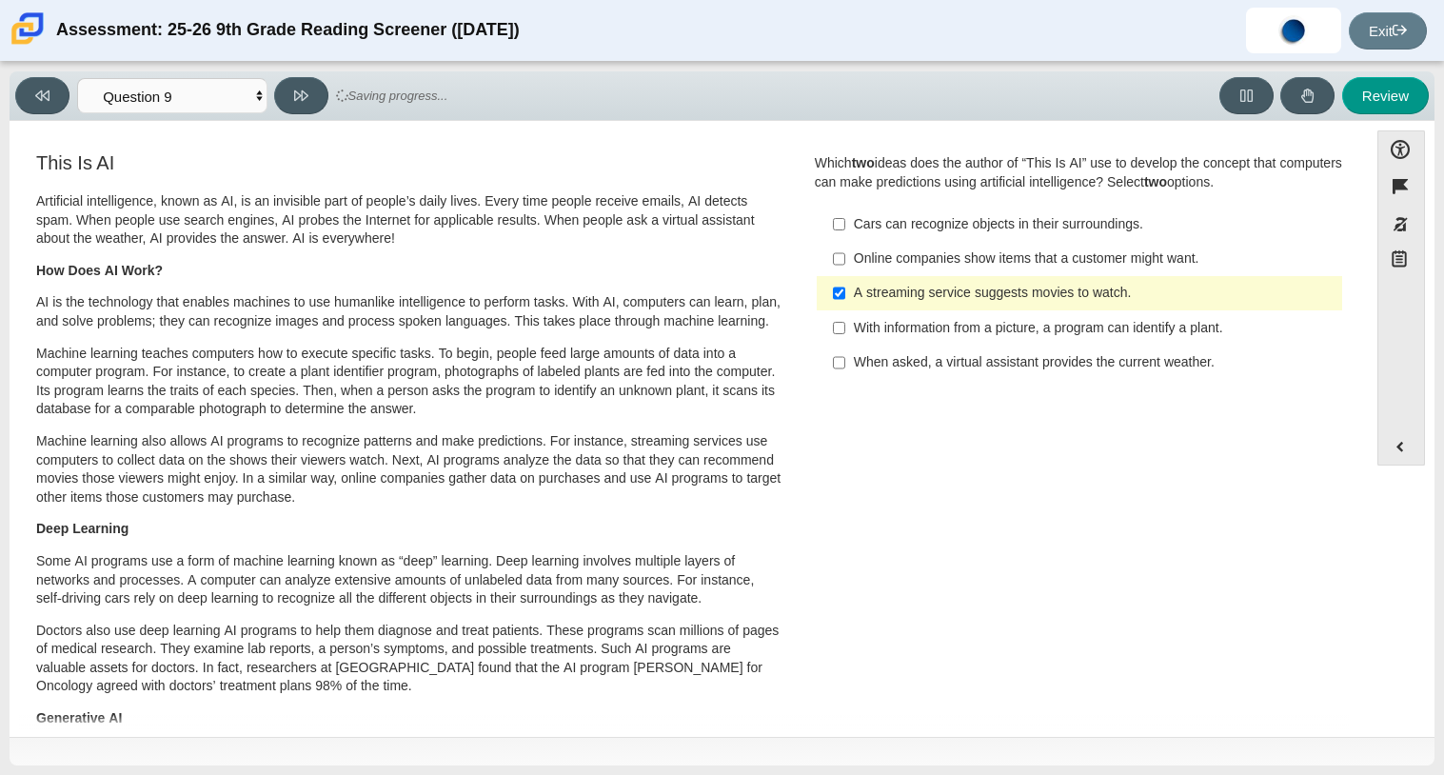
click at [958, 266] on div "Online companies show items that a customer might want." at bounding box center [1094, 258] width 481 height 19
click at [845, 266] on input "Online companies show items that a customer might want. Online companies show i…" at bounding box center [839, 259] width 12 height 34
checkbox input "true"
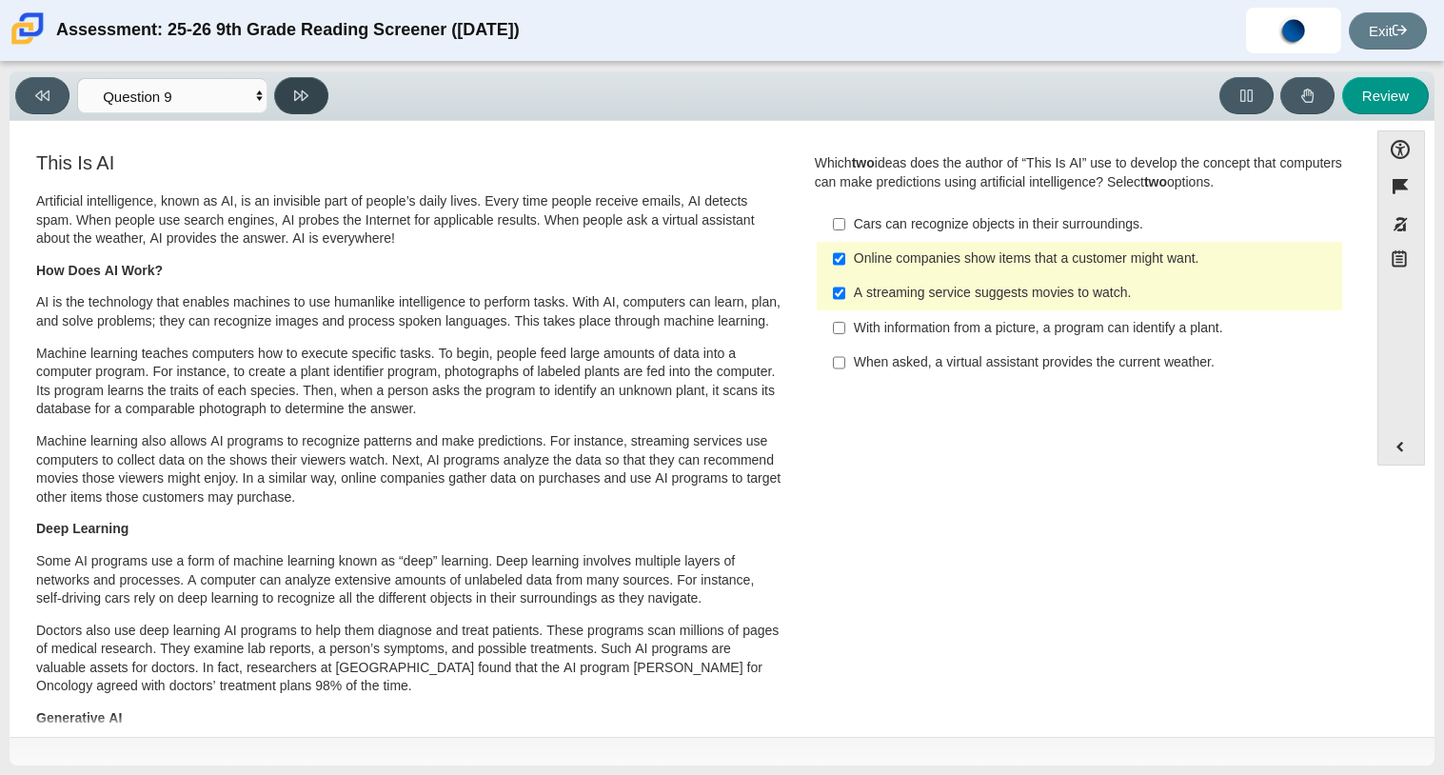
click at [308, 108] on button at bounding box center [301, 95] width 54 height 37
select select "cdf3c14e-a918-44d1-9b63-3db0fa81641e"
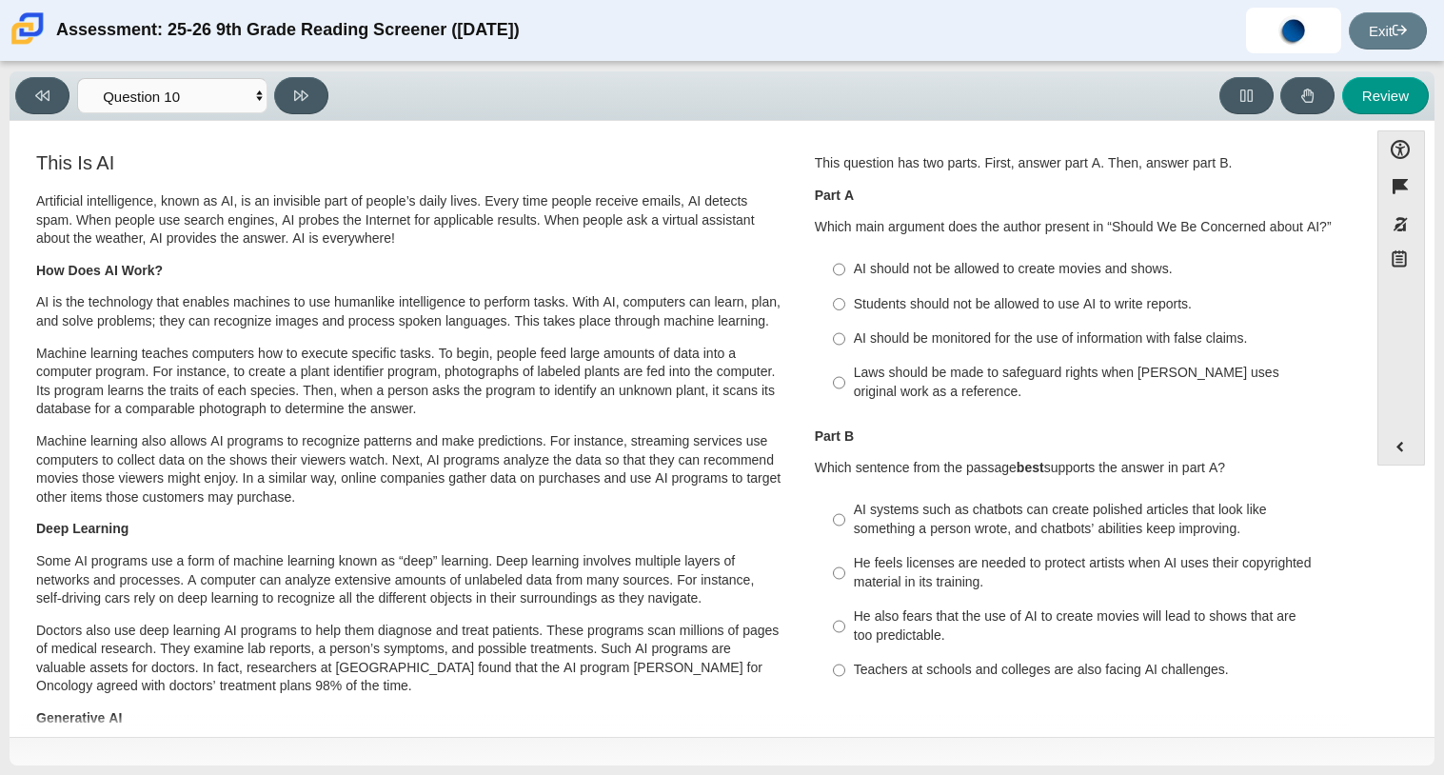
click at [905, 328] on label "AI should be monitored for the use of information with false claims. AI should …" at bounding box center [1080, 339] width 522 height 34
click at [845, 328] on input "AI should be monitored for the use of information with false claims. AI should …" at bounding box center [839, 339] width 12 height 34
radio input "true"
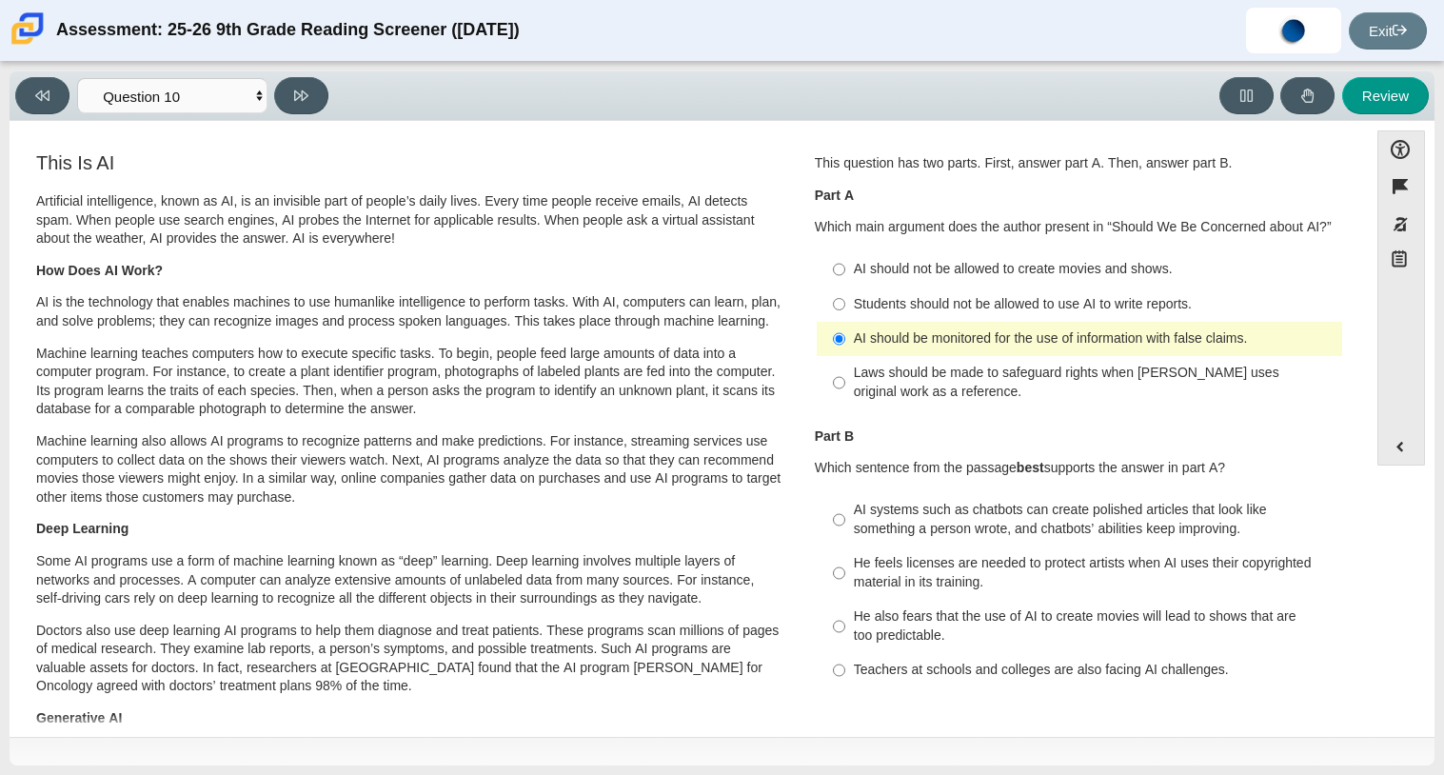
click at [1018, 384] on div "Laws should be made to safeguard rights when [PERSON_NAME] uses original work a…" at bounding box center [1094, 382] width 481 height 37
click at [845, 384] on input "Laws should be made to safeguard rights when [PERSON_NAME] uses original work a…" at bounding box center [839, 382] width 12 height 53
radio input "true"
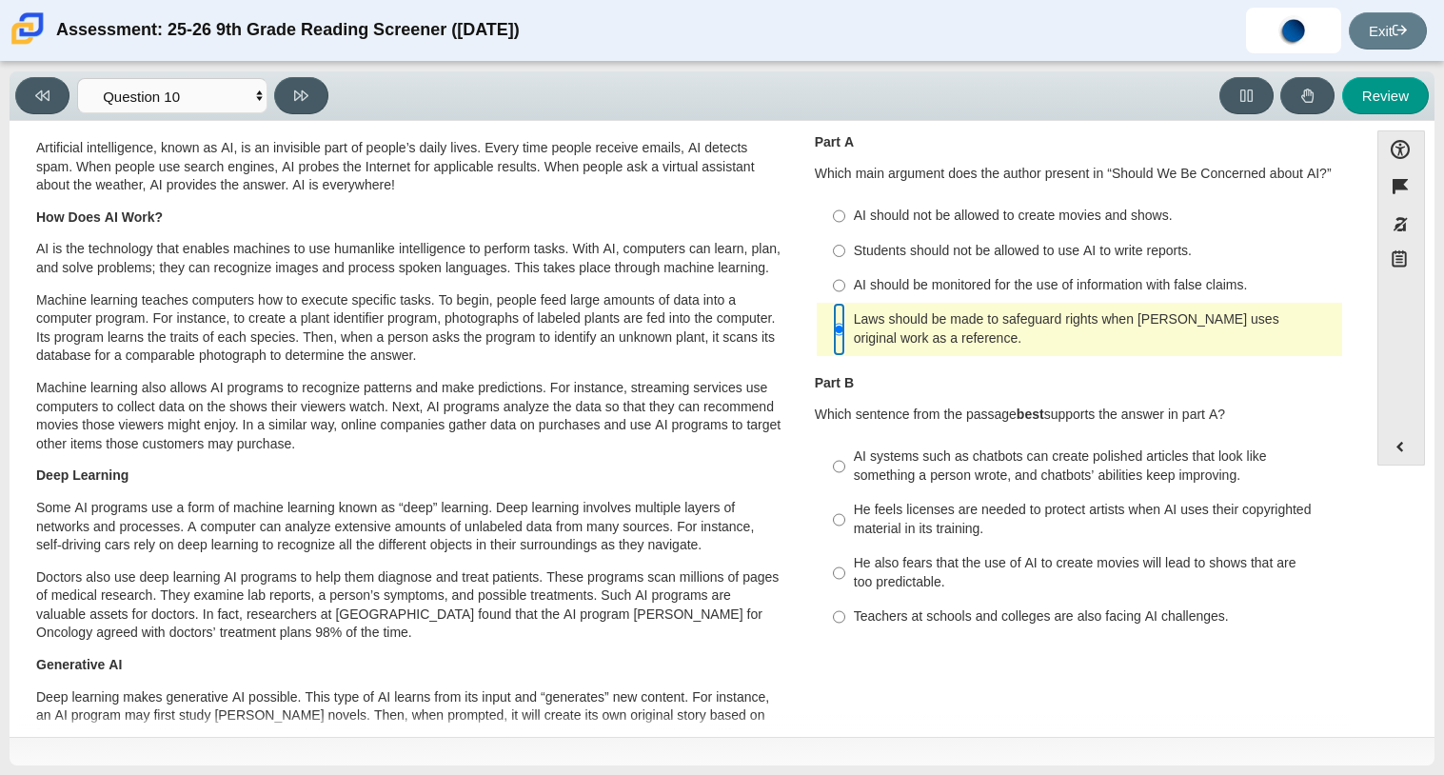
scroll to position [61, 0]
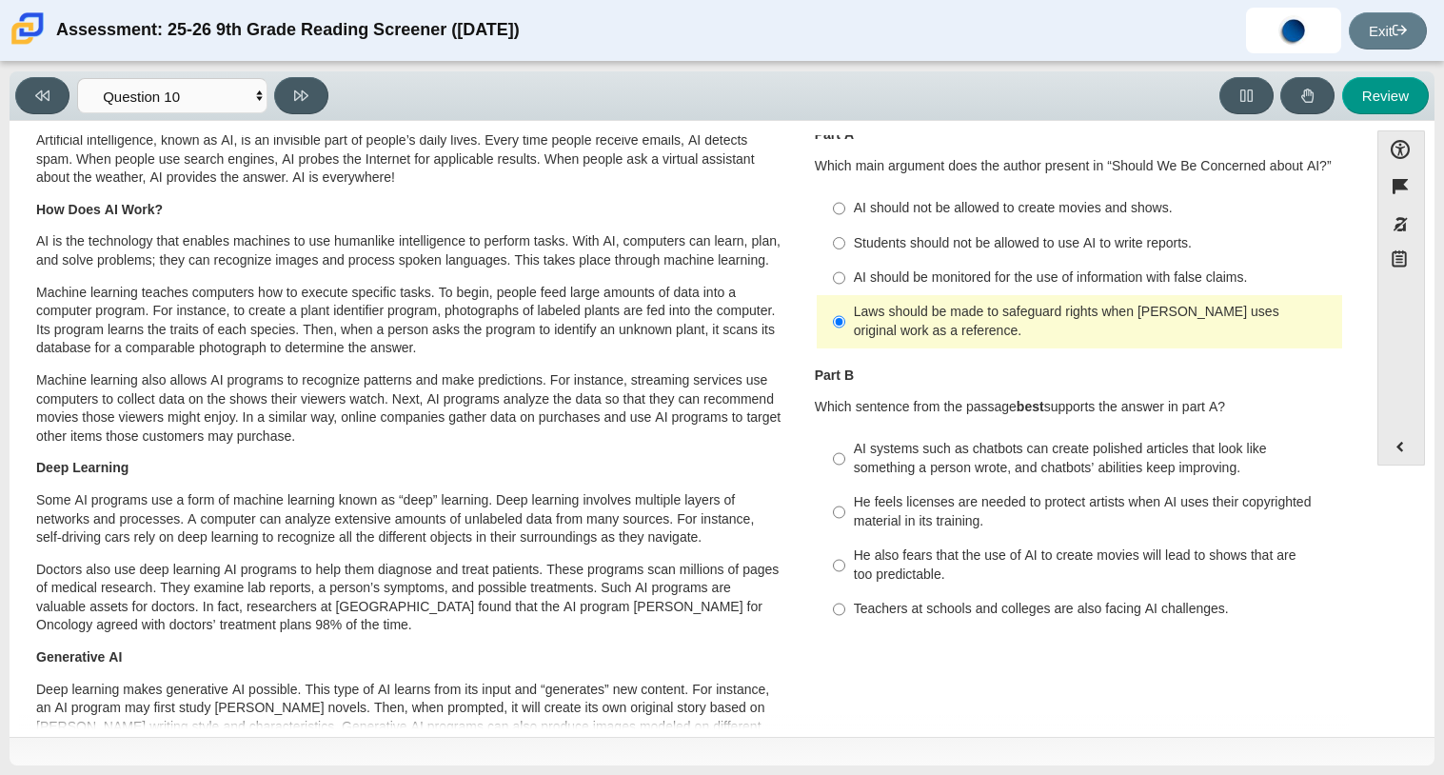
click at [1071, 518] on div "He feels licenses are needed to protect artists when AI uses their copyrighted …" at bounding box center [1094, 511] width 481 height 37
click at [845, 518] on input "He feels licenses are needed to protect artists when AI uses their copyrighted …" at bounding box center [839, 511] width 12 height 53
radio input "true"
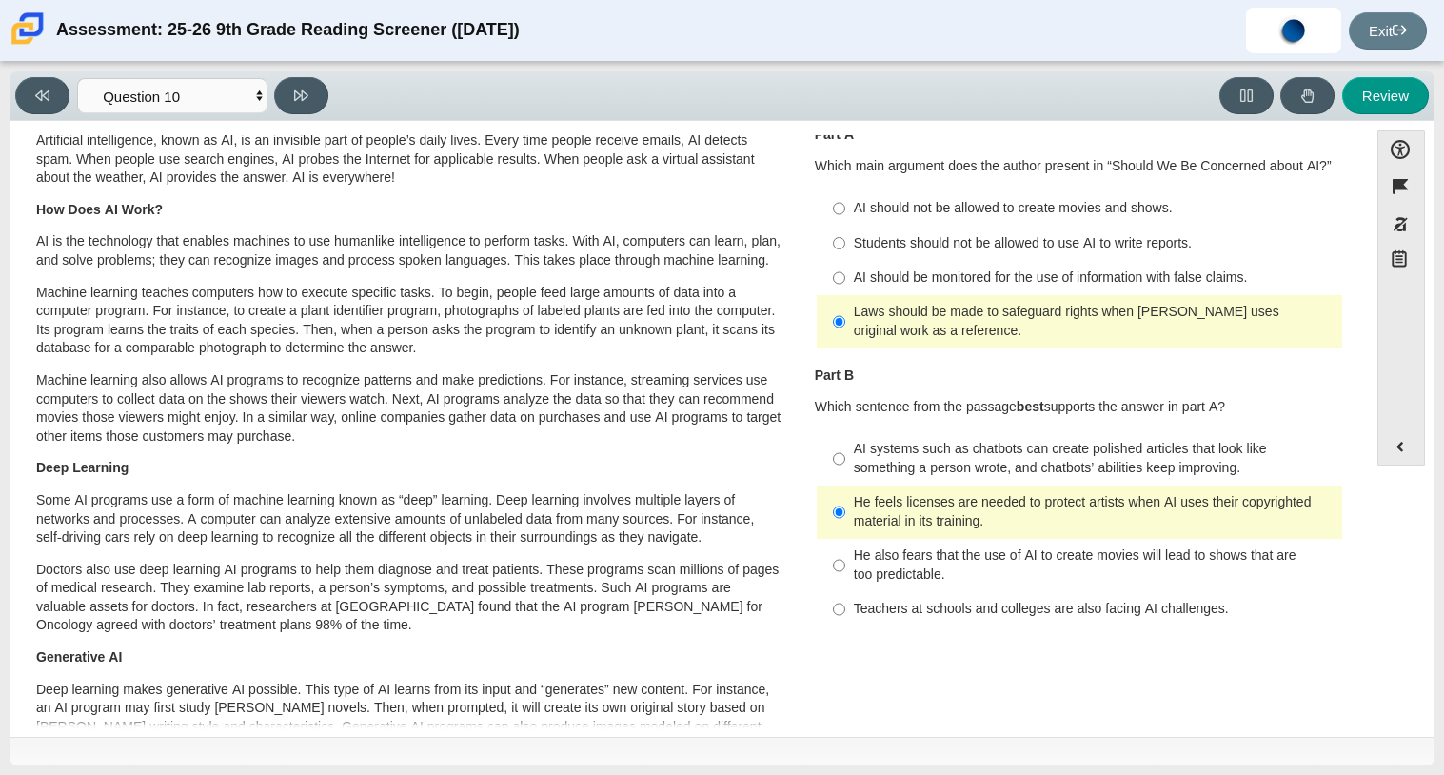
click at [1074, 268] on div "AI should be monitored for the use of information with false claims." at bounding box center [1094, 277] width 481 height 19
click at [845, 268] on input "AI should be monitored for the use of information with false claims. AI should …" at bounding box center [839, 278] width 12 height 34
radio input "true"
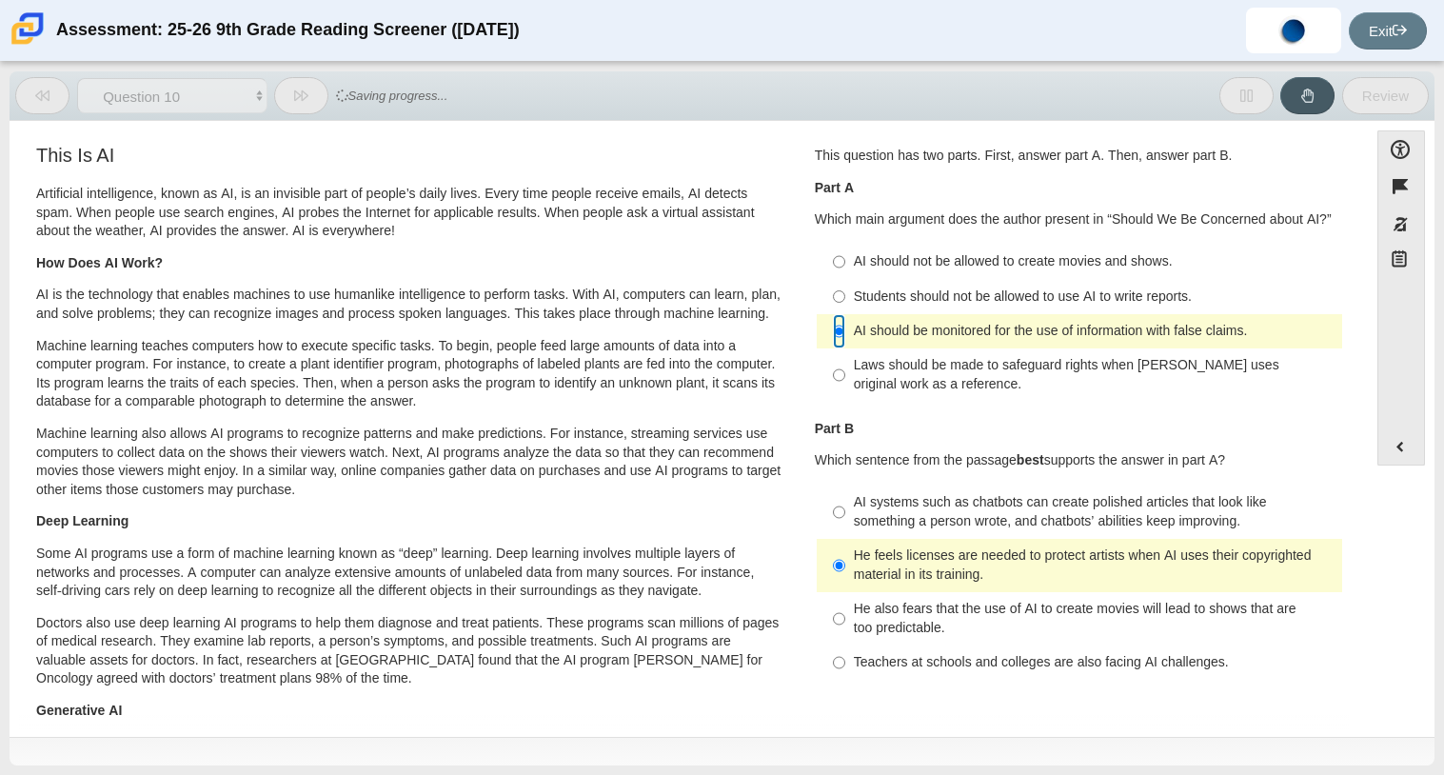
scroll to position [0, 0]
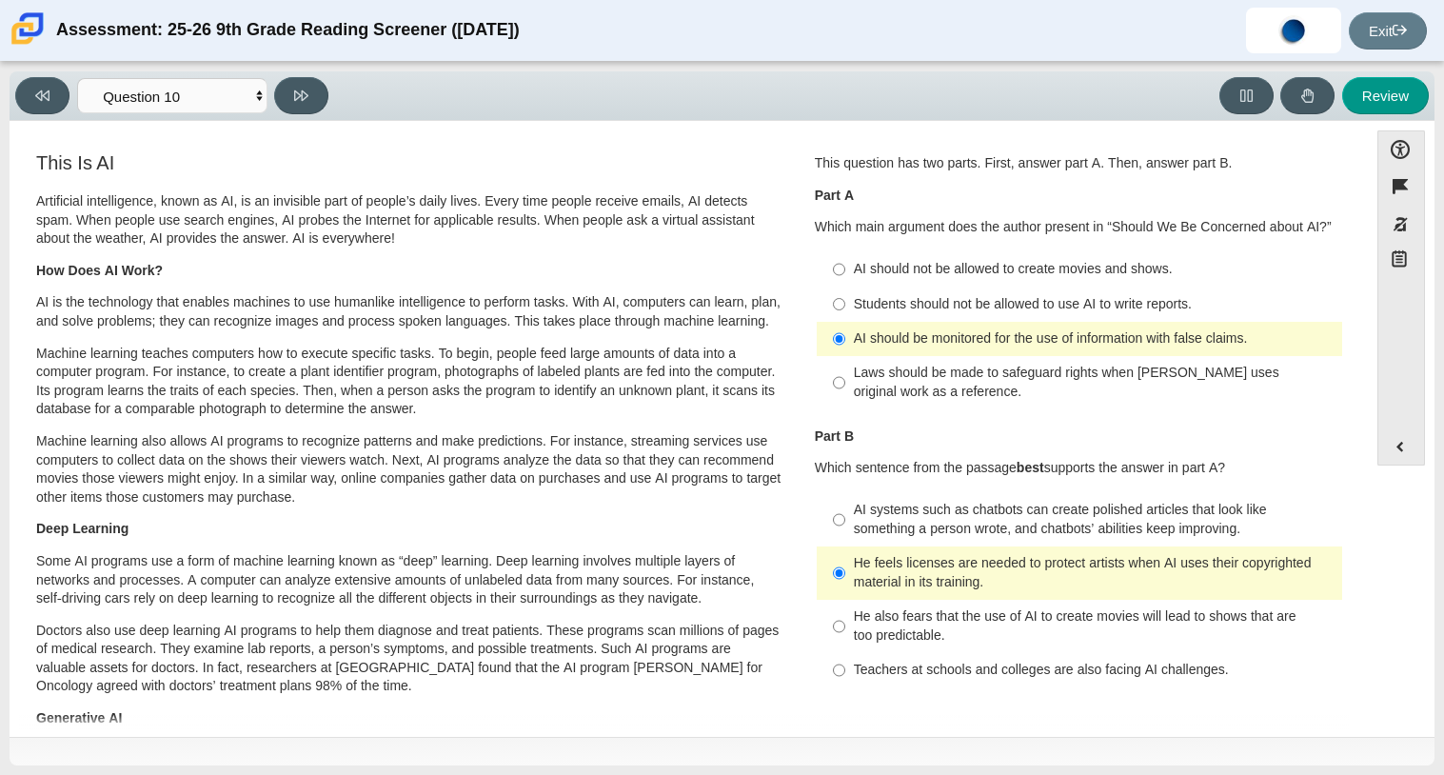
click at [1123, 379] on div "Laws should be made to safeguard rights when [PERSON_NAME] uses original work a…" at bounding box center [1094, 382] width 481 height 37
click at [845, 379] on input "Laws should be made to safeguard rights when [PERSON_NAME] uses original work a…" at bounding box center [839, 382] width 12 height 53
radio input "true"
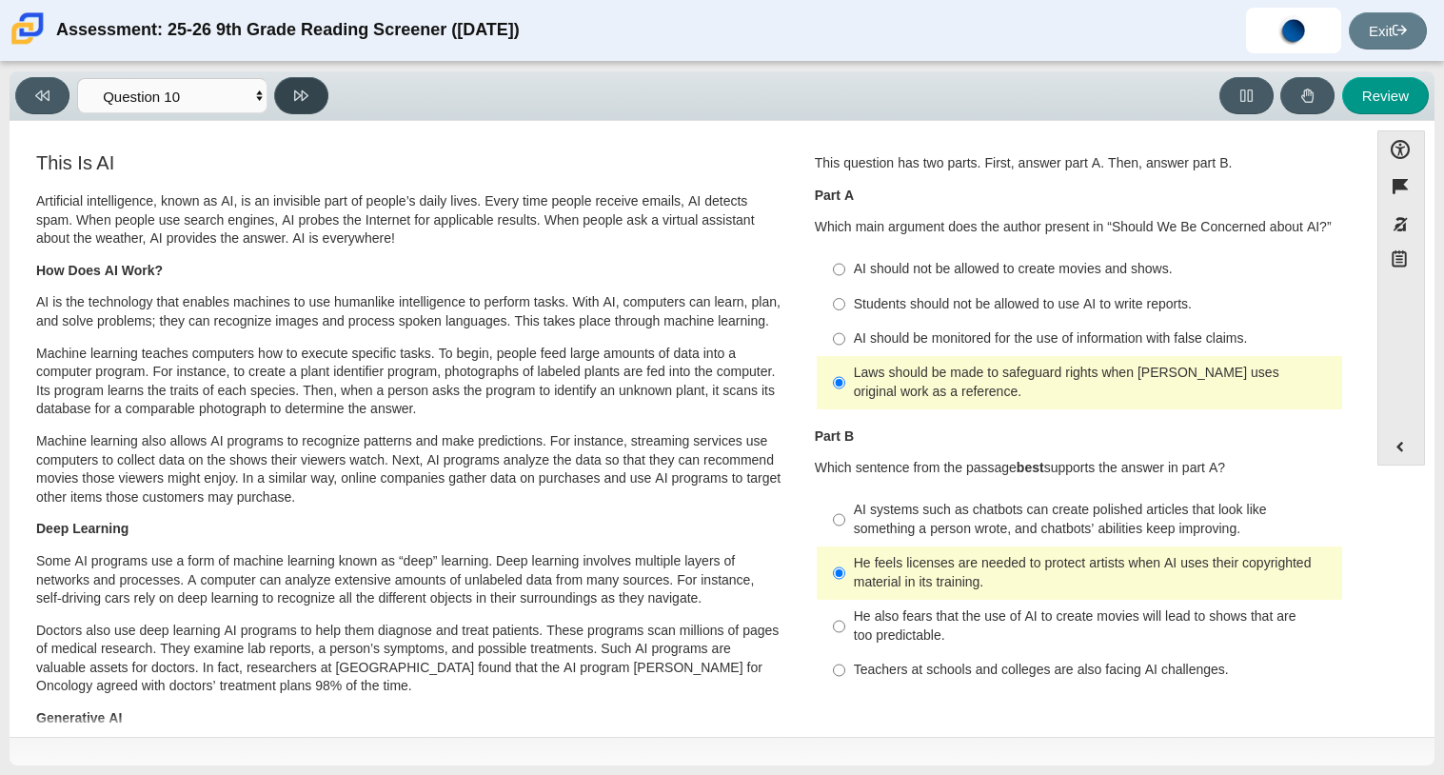
click at [318, 100] on button at bounding box center [301, 95] width 54 height 37
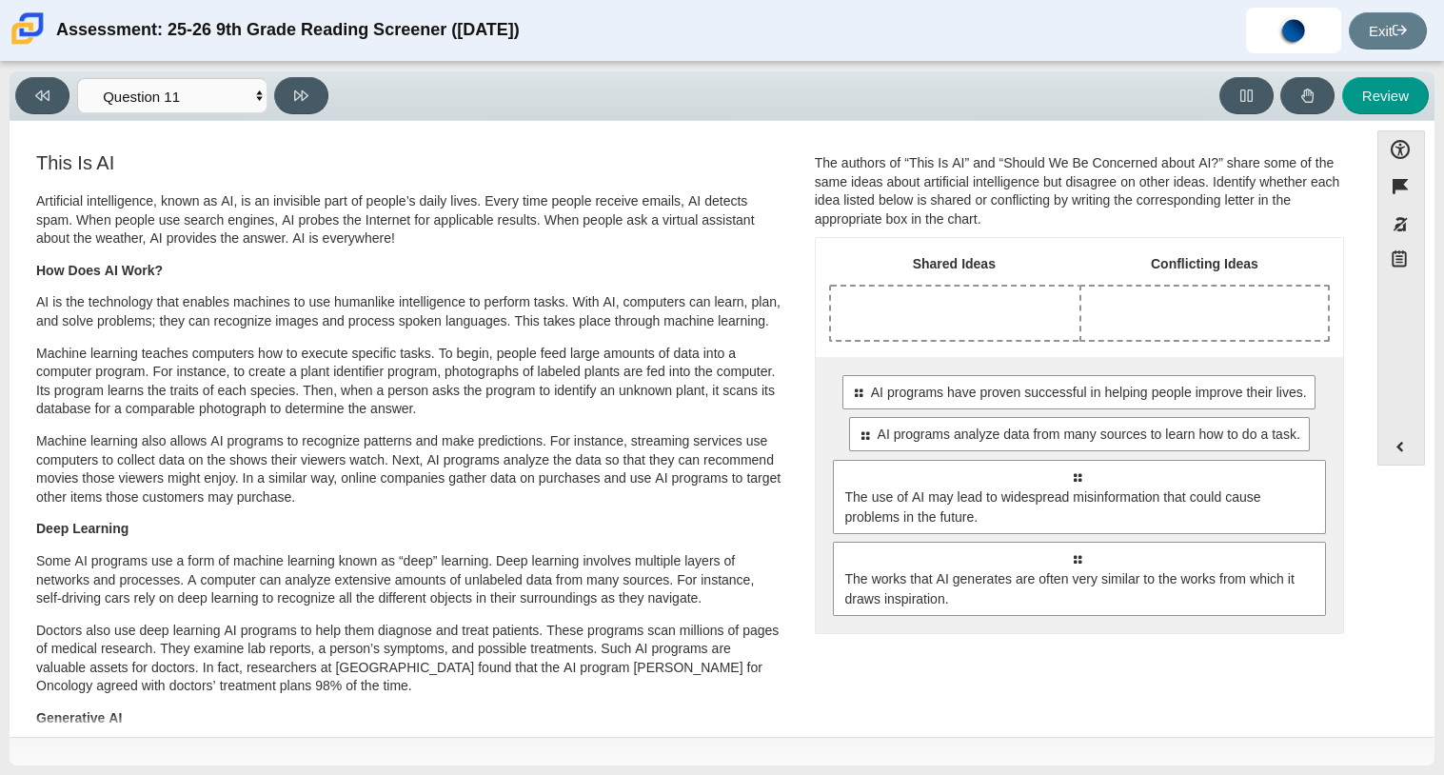
scroll to position [1, 0]
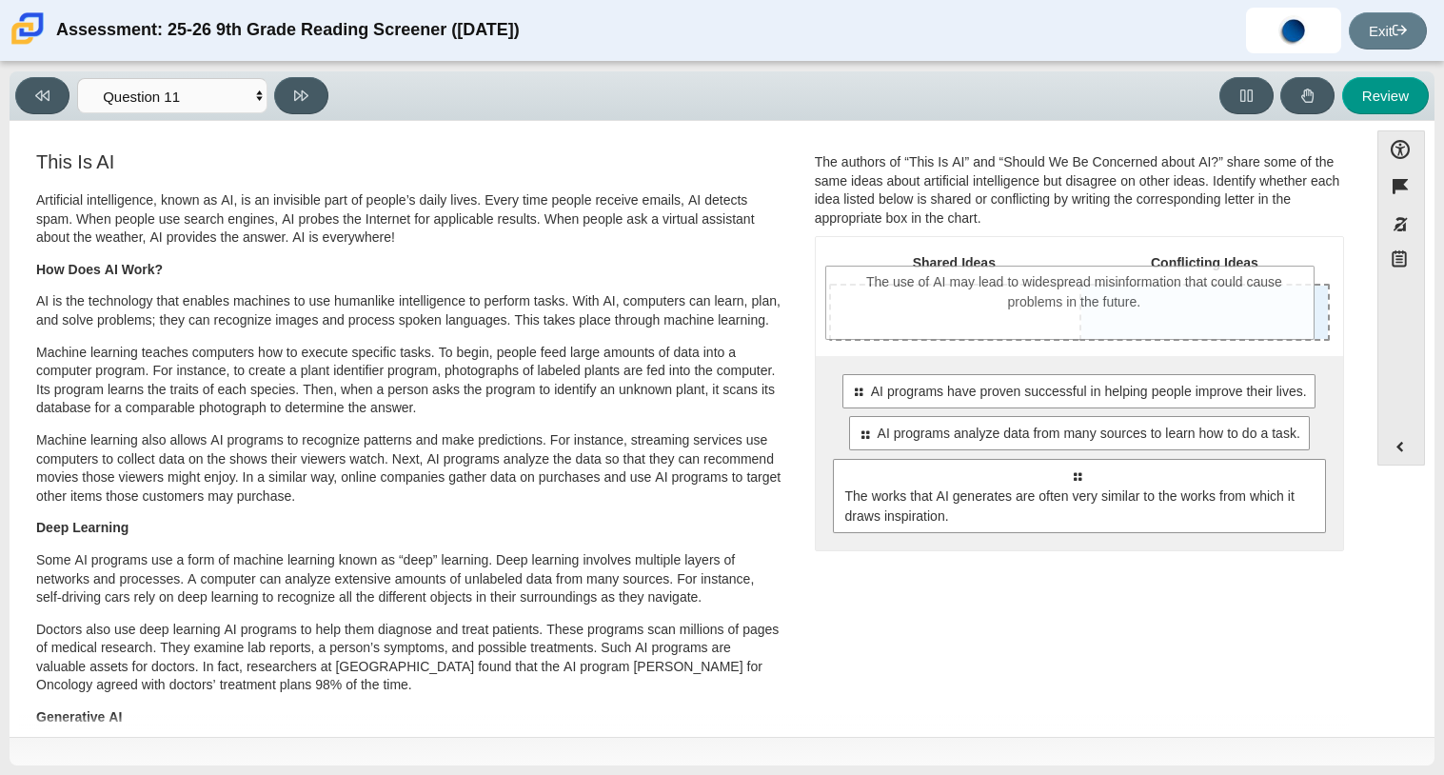
drag, startPoint x: 1207, startPoint y: 516, endPoint x: 1205, endPoint y: 318, distance: 198.0
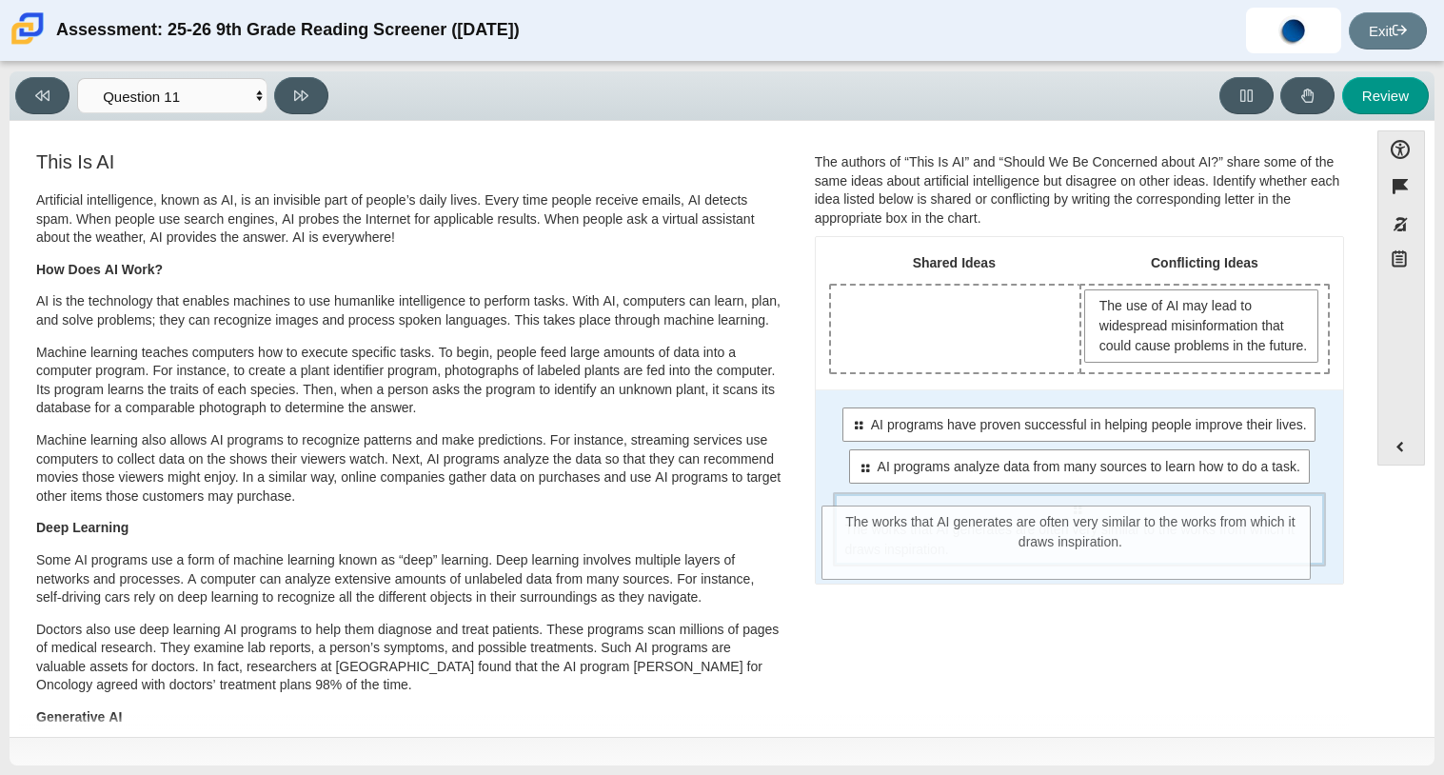
click at [1178, 560] on span "The works that AI generates are often very similar to the works from which it d…" at bounding box center [1080, 540] width 471 height 40
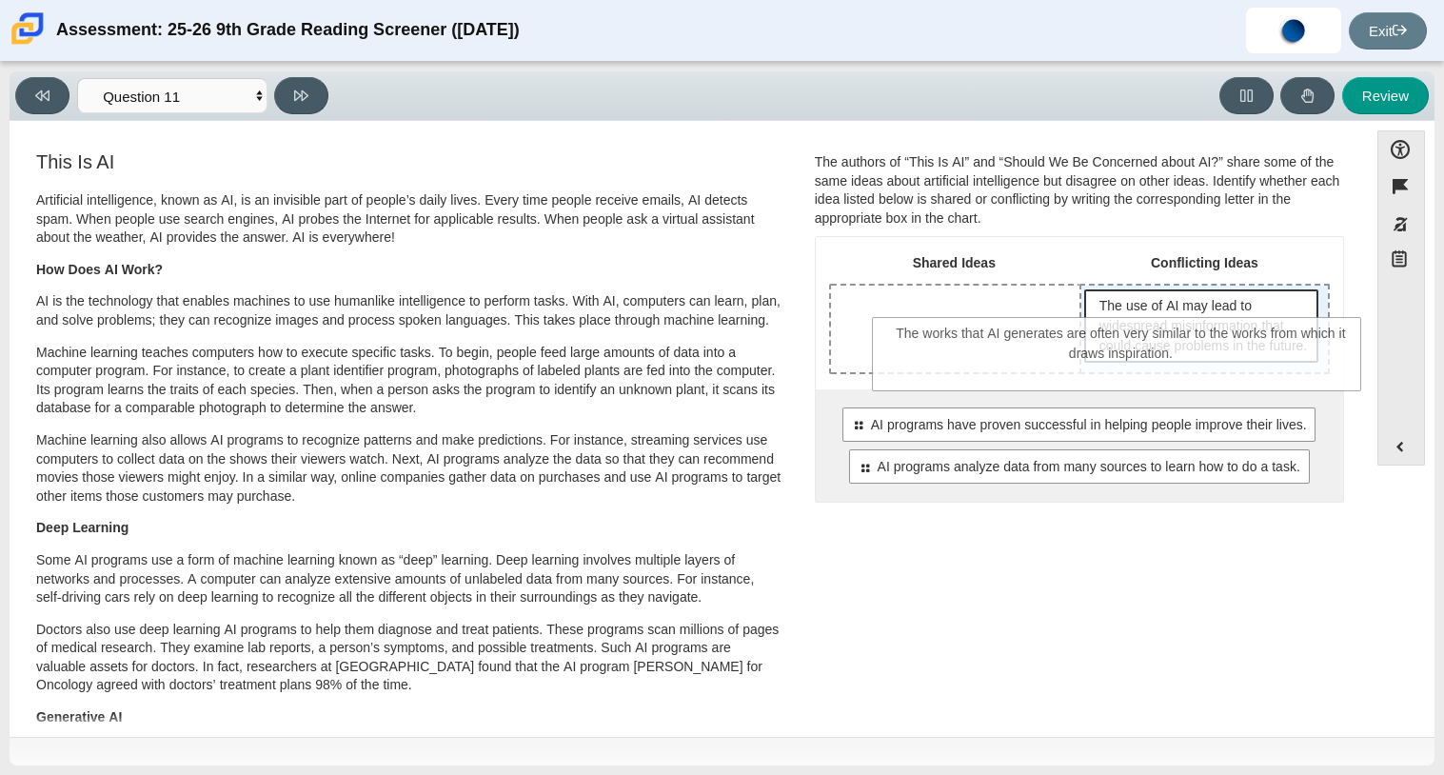
drag, startPoint x: 1177, startPoint y: 570, endPoint x: 1222, endPoint y: 372, distance: 202.9
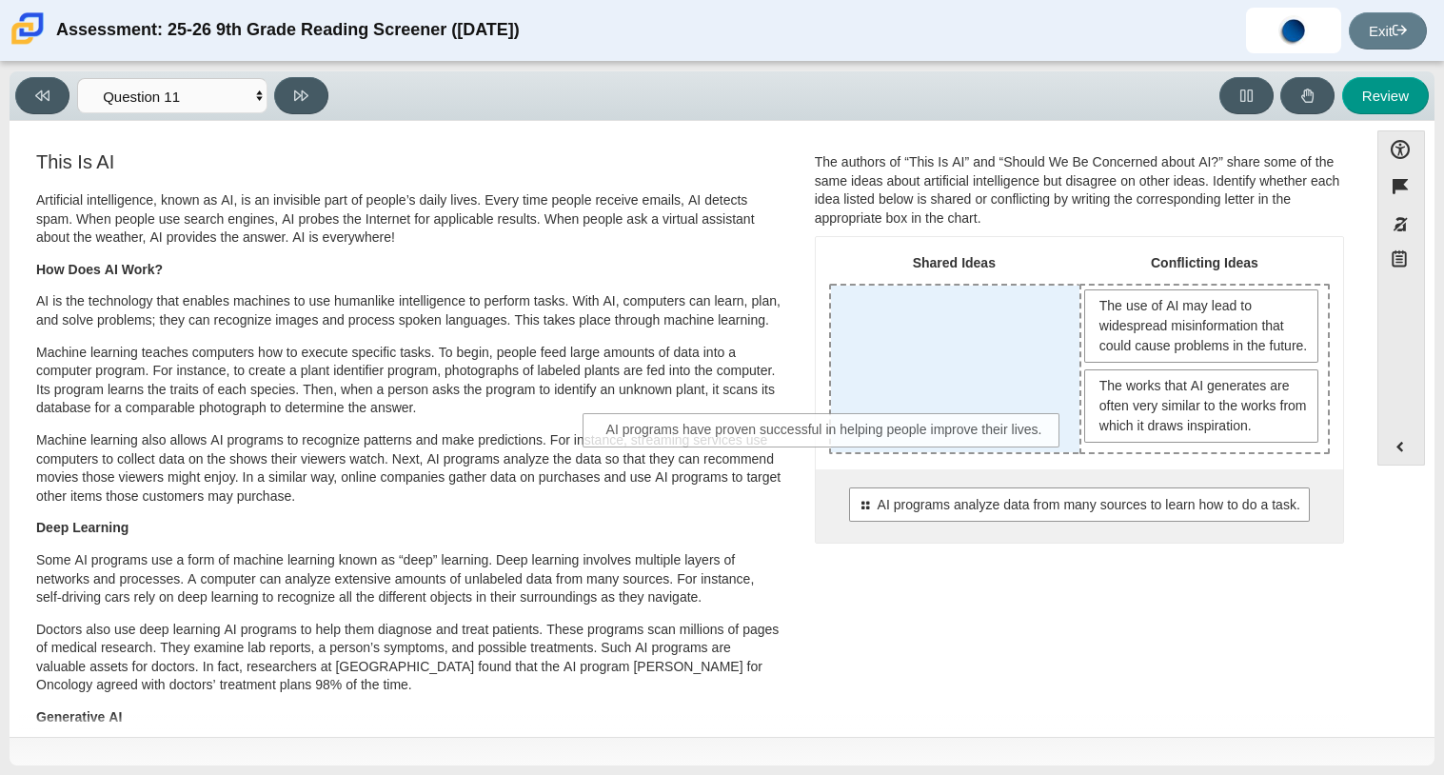
drag, startPoint x: 1188, startPoint y: 519, endPoint x: 937, endPoint y: 425, distance: 267.1
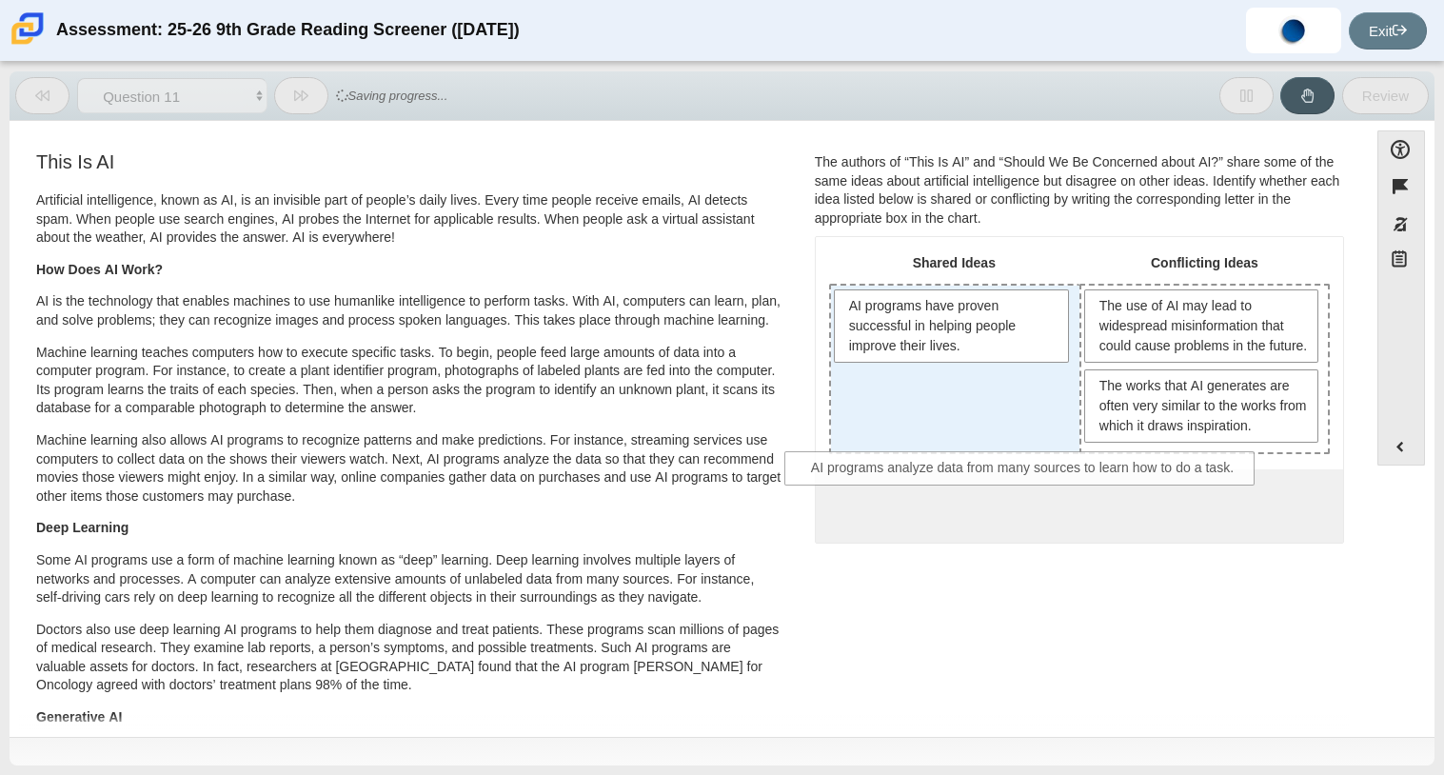
drag, startPoint x: 971, startPoint y: 519, endPoint x: 918, endPoint y: 463, distance: 76.8
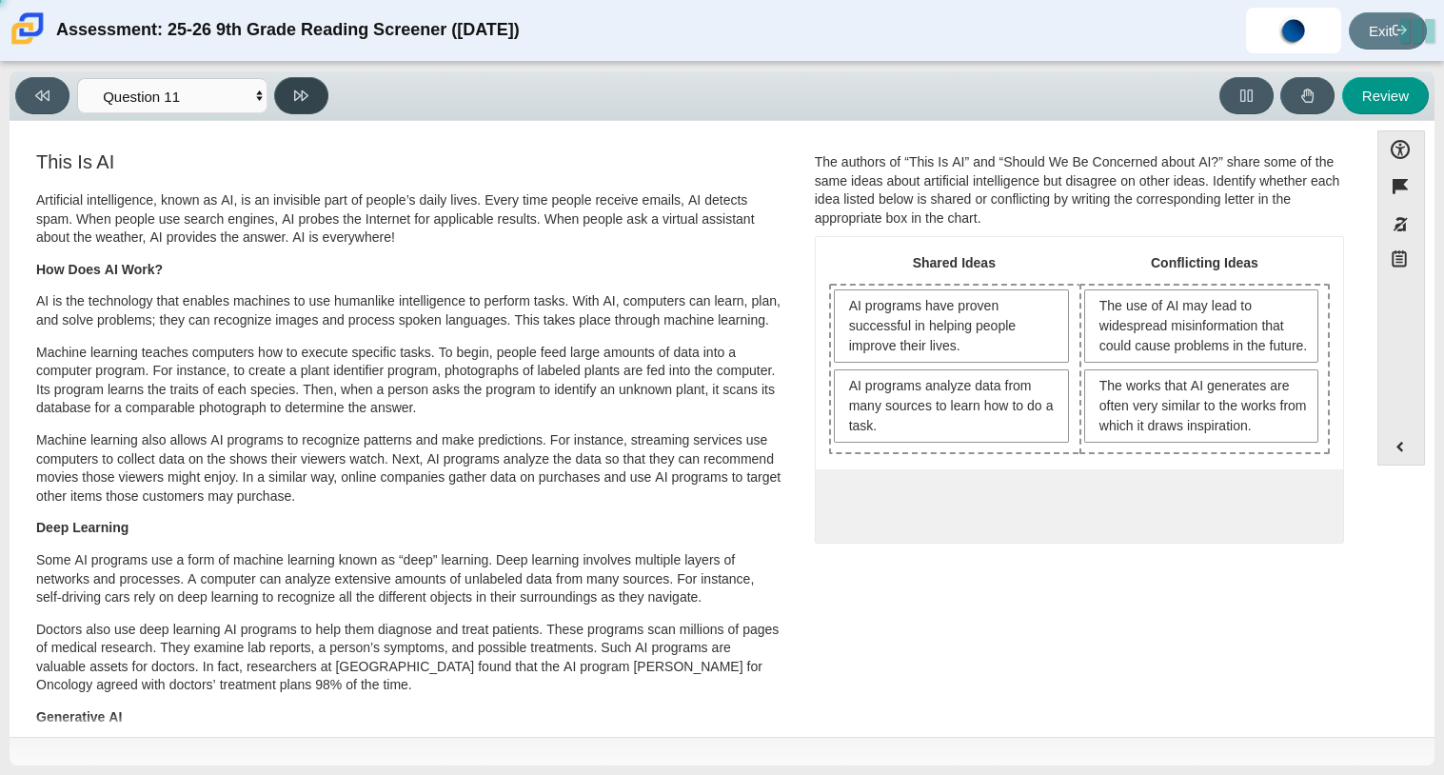
click at [300, 98] on icon at bounding box center [301, 96] width 14 height 14
select select "c3effed4-44ce-4a19-bd96-1787f34e9b4c"
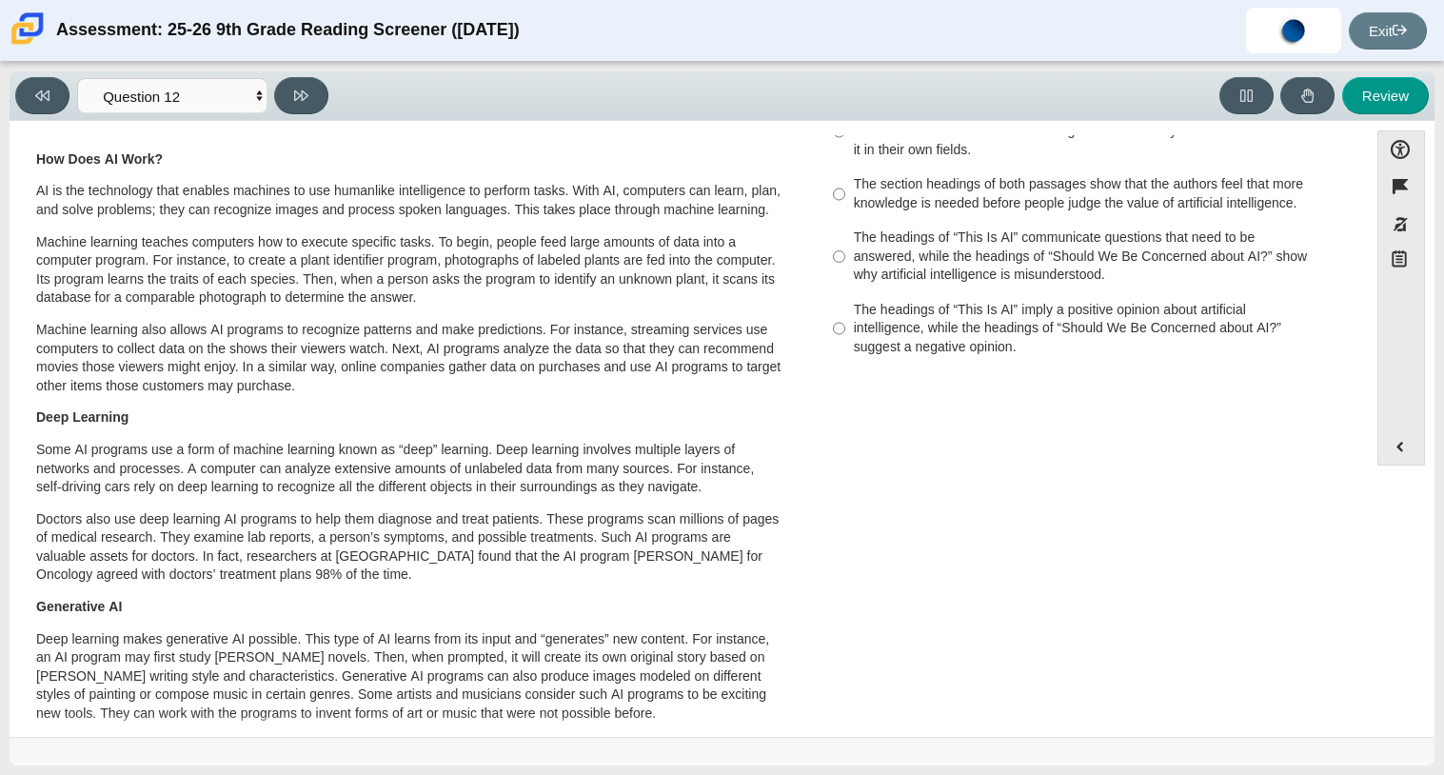
scroll to position [0, 0]
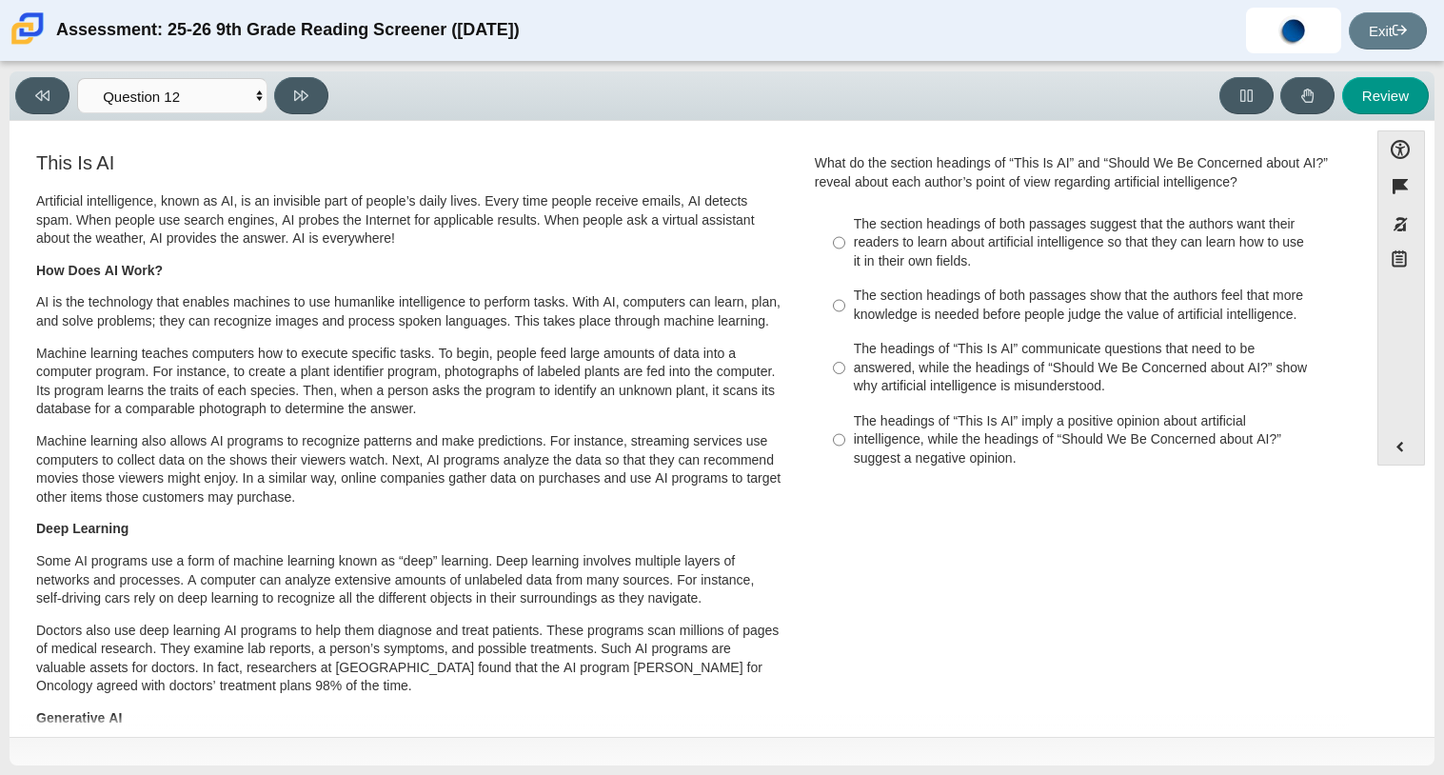
click at [944, 452] on div "The headings of “This Is AI” imply a positive opinion about artificial intellig…" at bounding box center [1094, 440] width 481 height 56
click at [845, 452] on input "The headings of “This Is AI” imply a positive opinion about artificial intellig…" at bounding box center [839, 440] width 12 height 72
radio input "true"
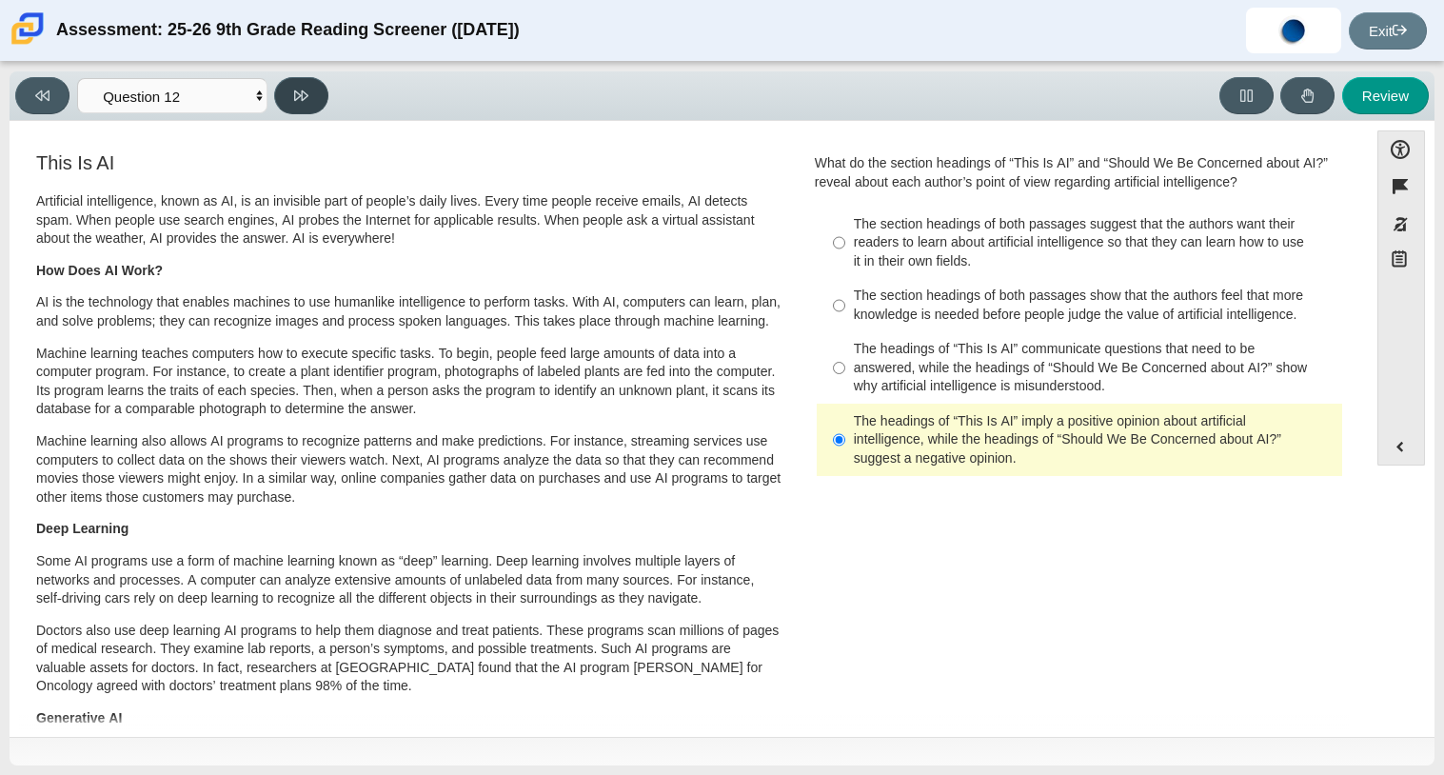
click at [313, 100] on button at bounding box center [301, 95] width 54 height 37
select select "review"
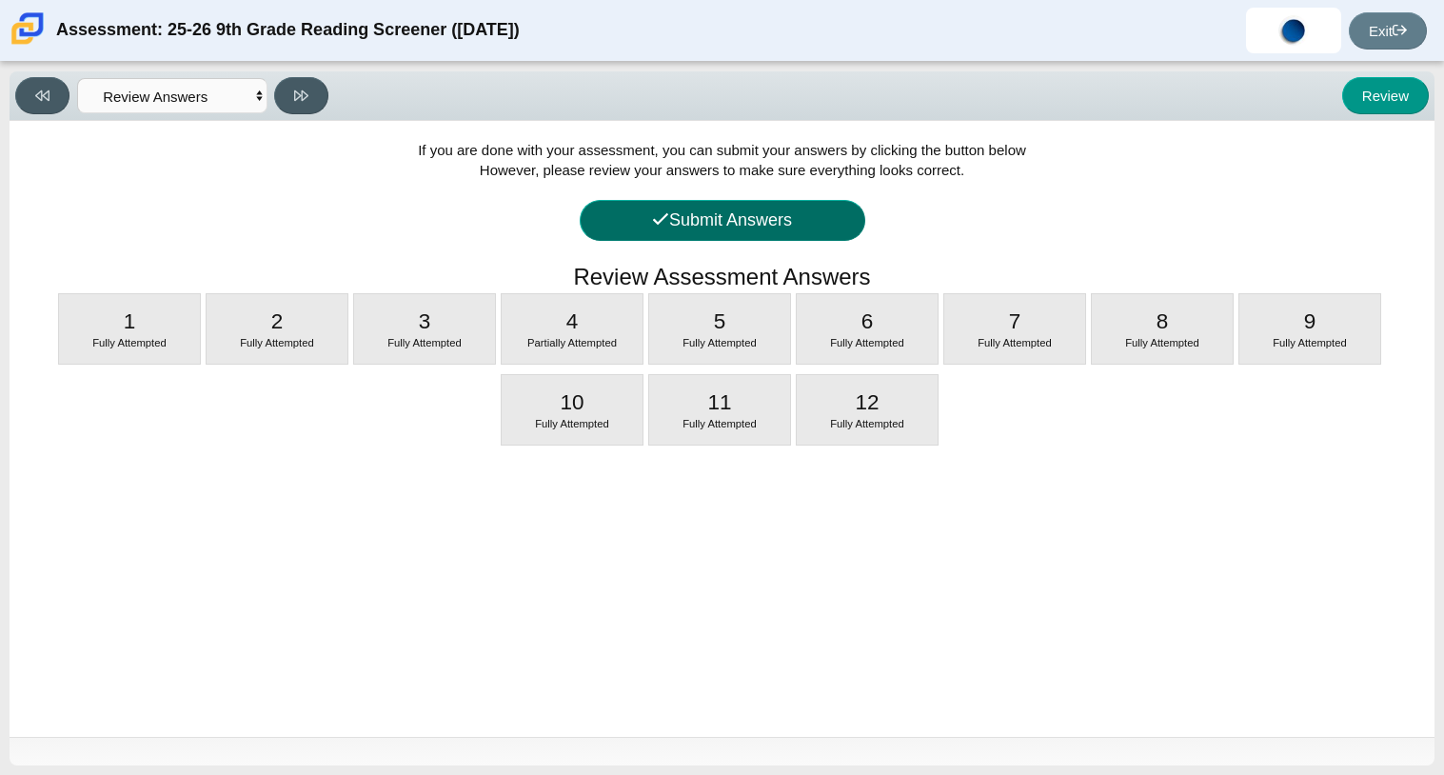
click at [666, 204] on button "Submit Answers" at bounding box center [723, 220] width 286 height 41
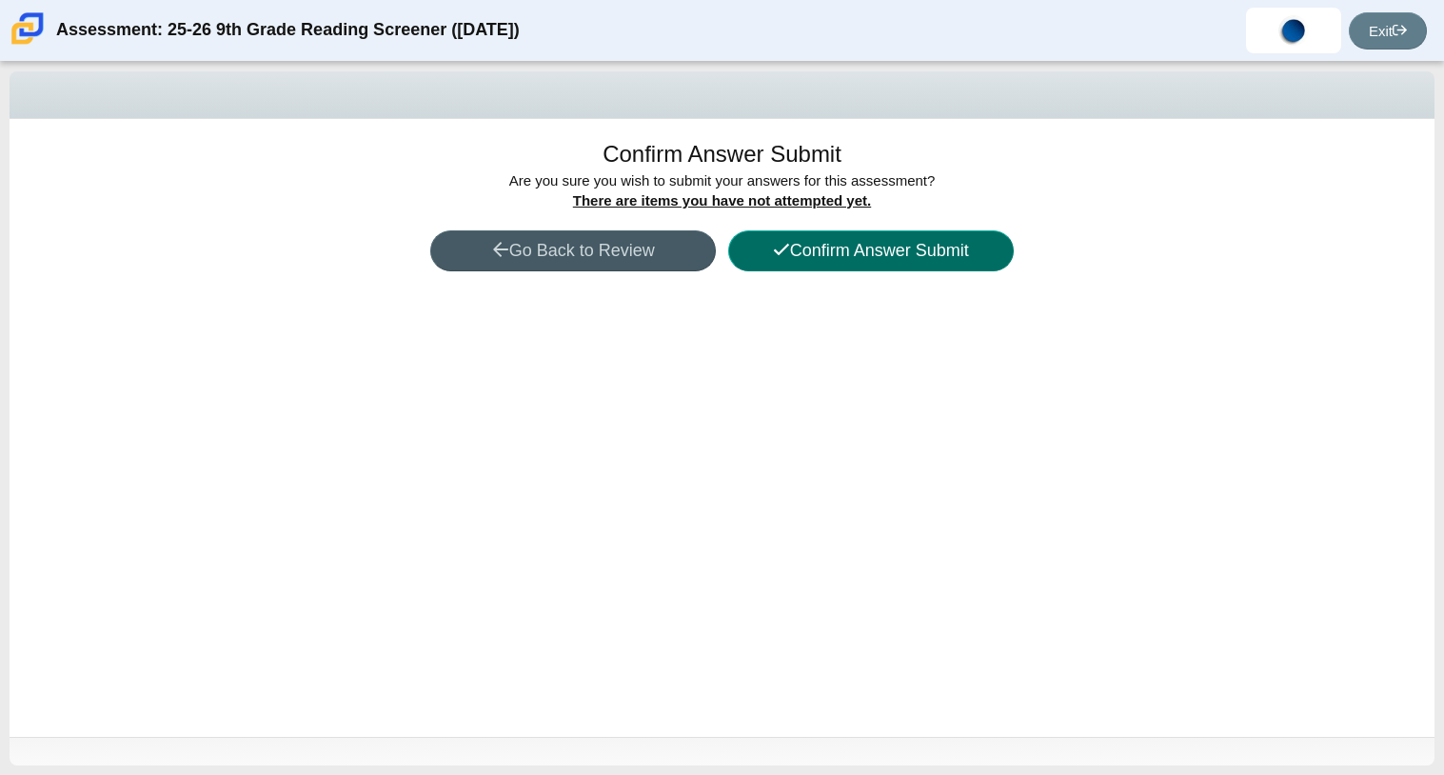
click at [773, 252] on icon at bounding box center [781, 249] width 17 height 17
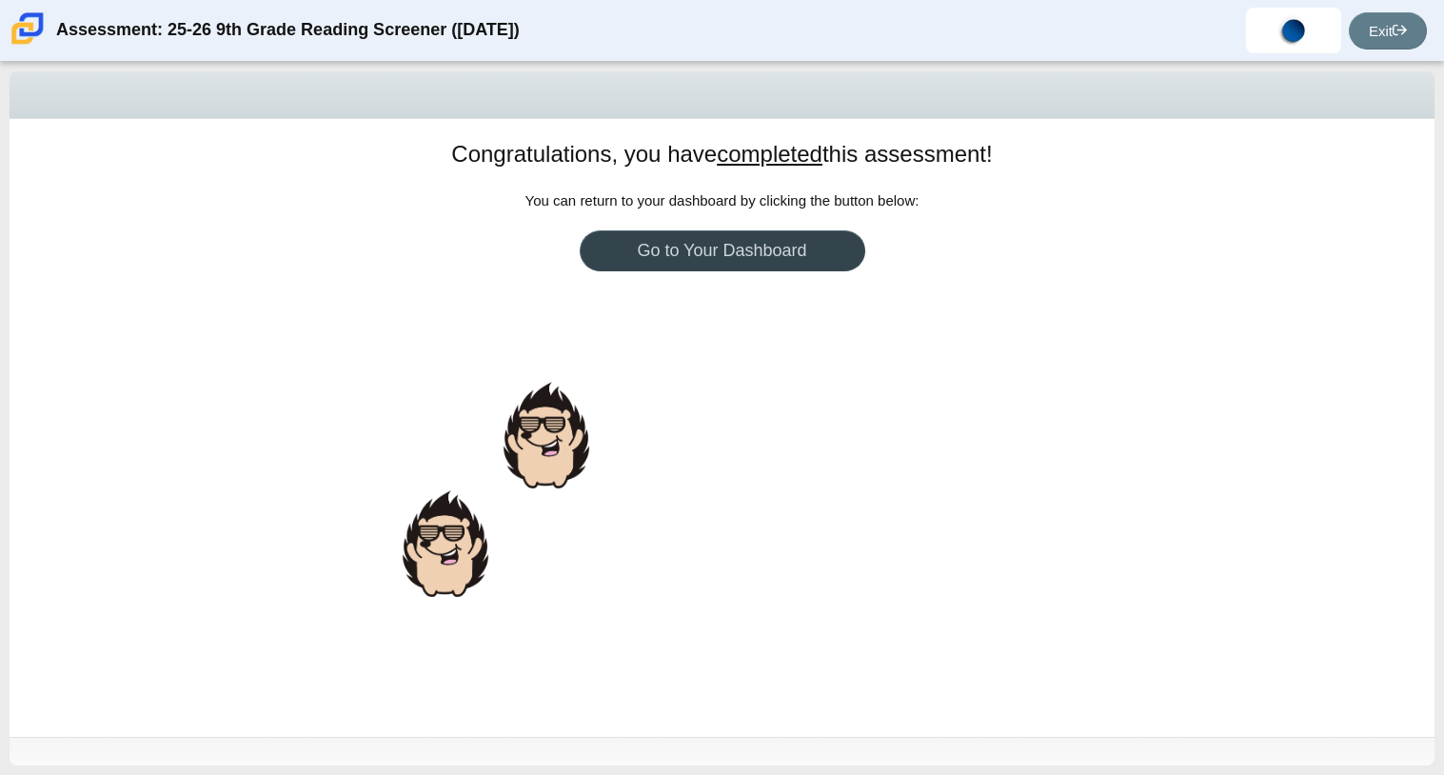
click at [771, 266] on link "Go to Your Dashboard" at bounding box center [723, 250] width 286 height 41
